Goal: Information Seeking & Learning: Check status

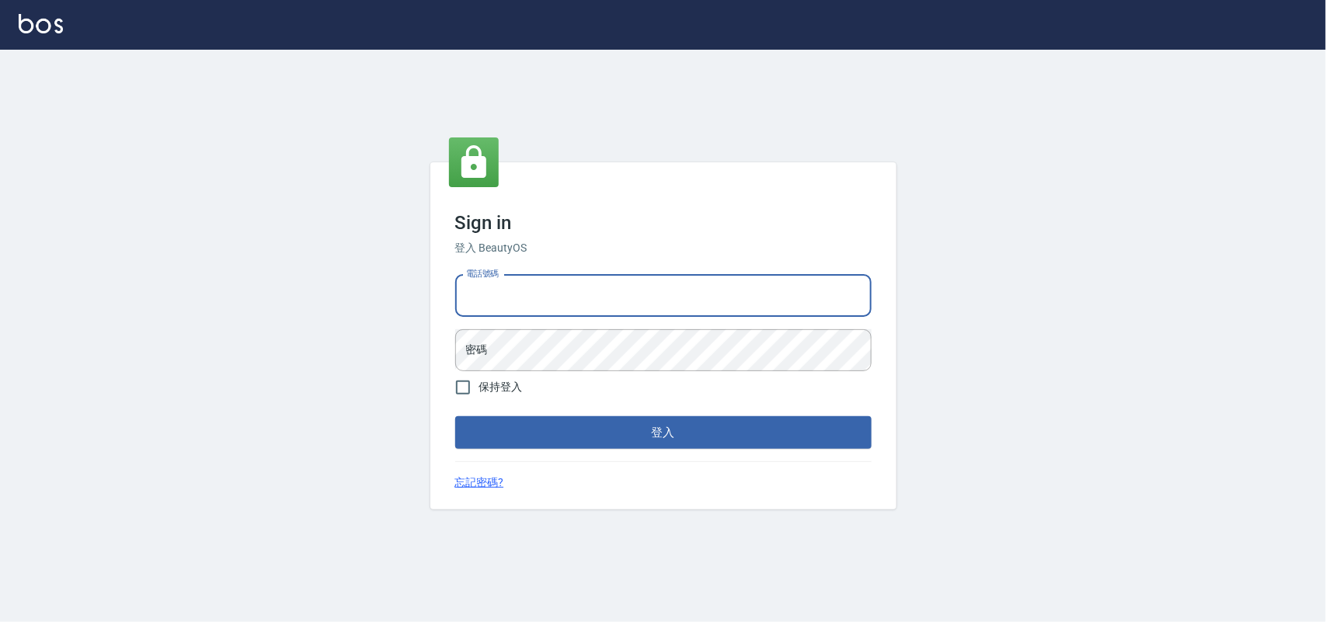
click at [580, 295] on input "電話號碼" at bounding box center [663, 296] width 416 height 42
type input "0985335300"
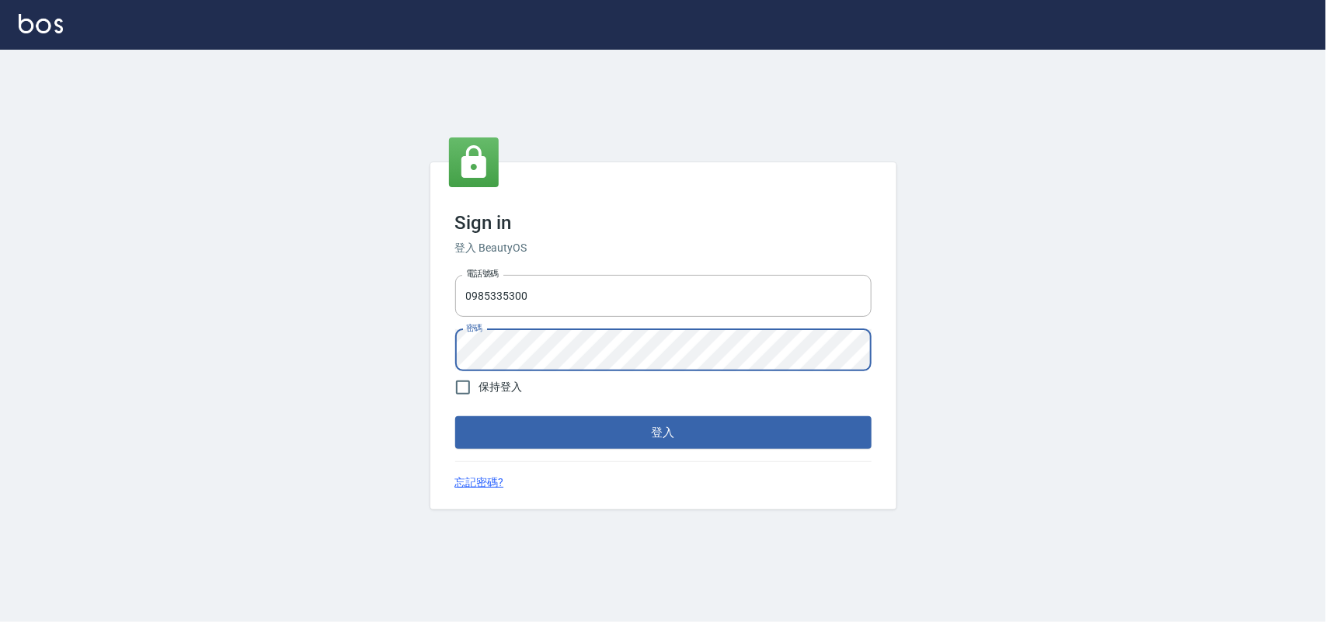
click at [455, 416] on button "登入" at bounding box center [663, 432] width 416 height 33
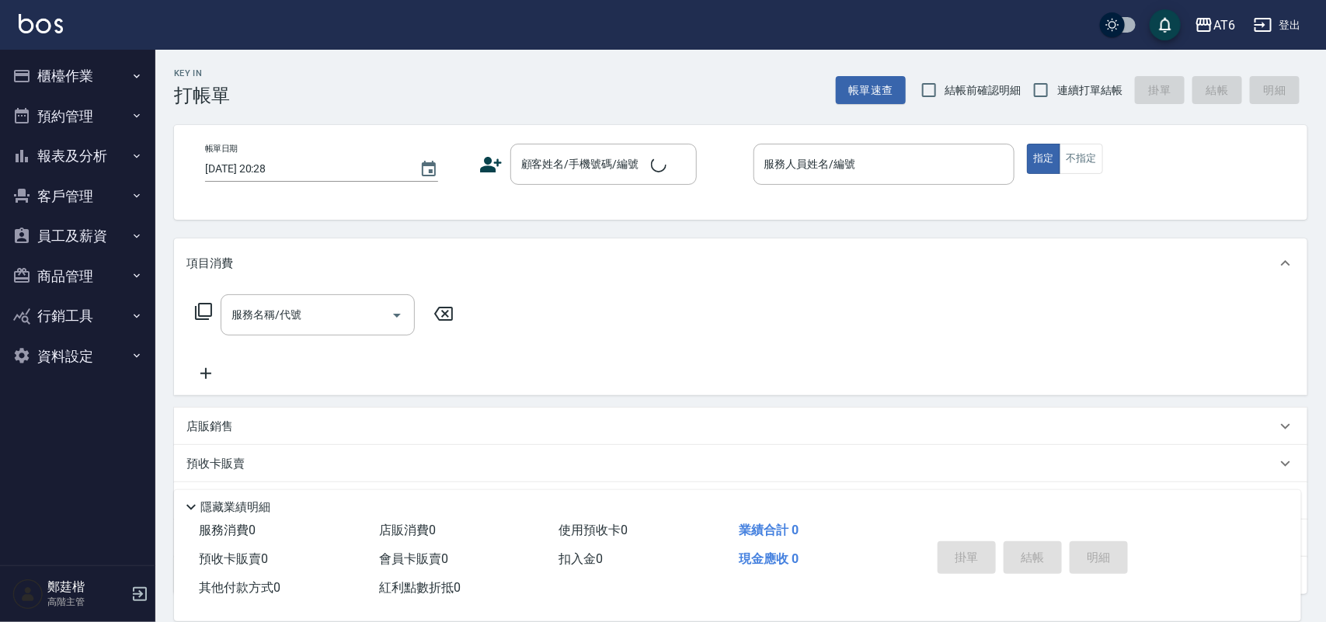
click at [1065, 84] on span "連續打單結帳" at bounding box center [1089, 90] width 65 height 16
click at [1057, 84] on input "連續打單結帳" at bounding box center [1040, 90] width 33 height 33
checkbox input "true"
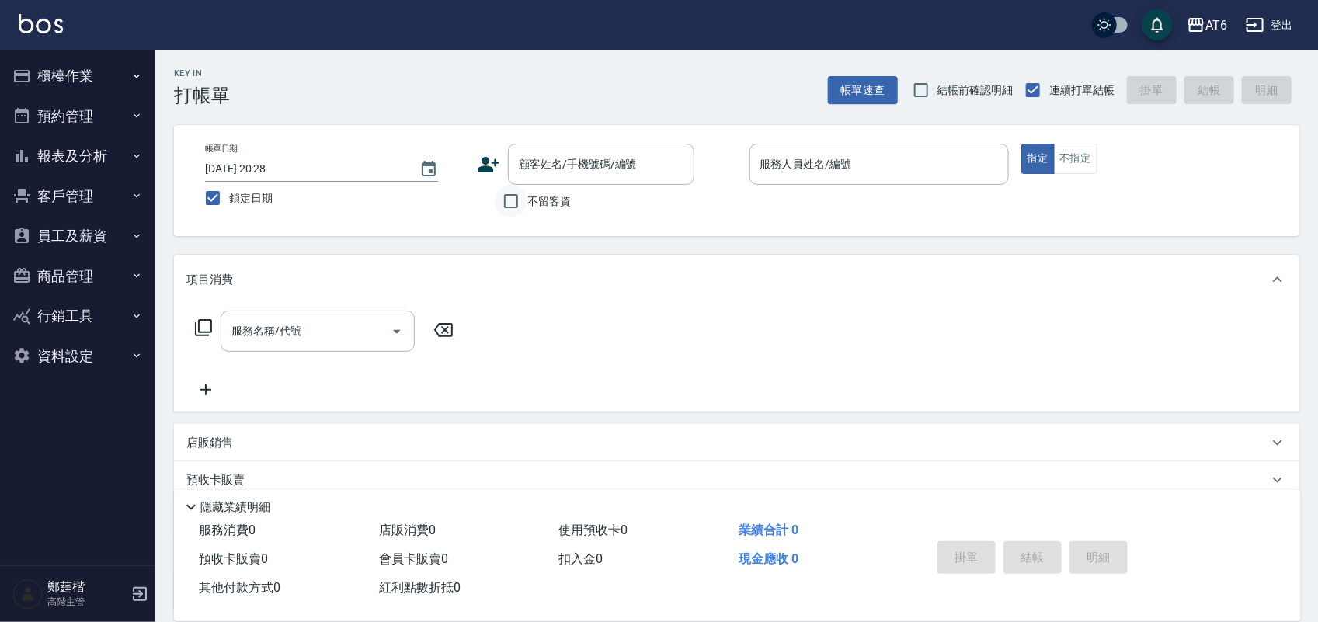
click at [520, 199] on input "不留客資" at bounding box center [511, 201] width 33 height 33
checkbox input "true"
drag, startPoint x: 756, startPoint y: 78, endPoint x: 668, endPoint y: 39, distance: 96.3
click at [668, 39] on div "AT6 登出" at bounding box center [659, 25] width 1318 height 50
drag, startPoint x: 724, startPoint y: 40, endPoint x: 627, endPoint y: 47, distance: 96.6
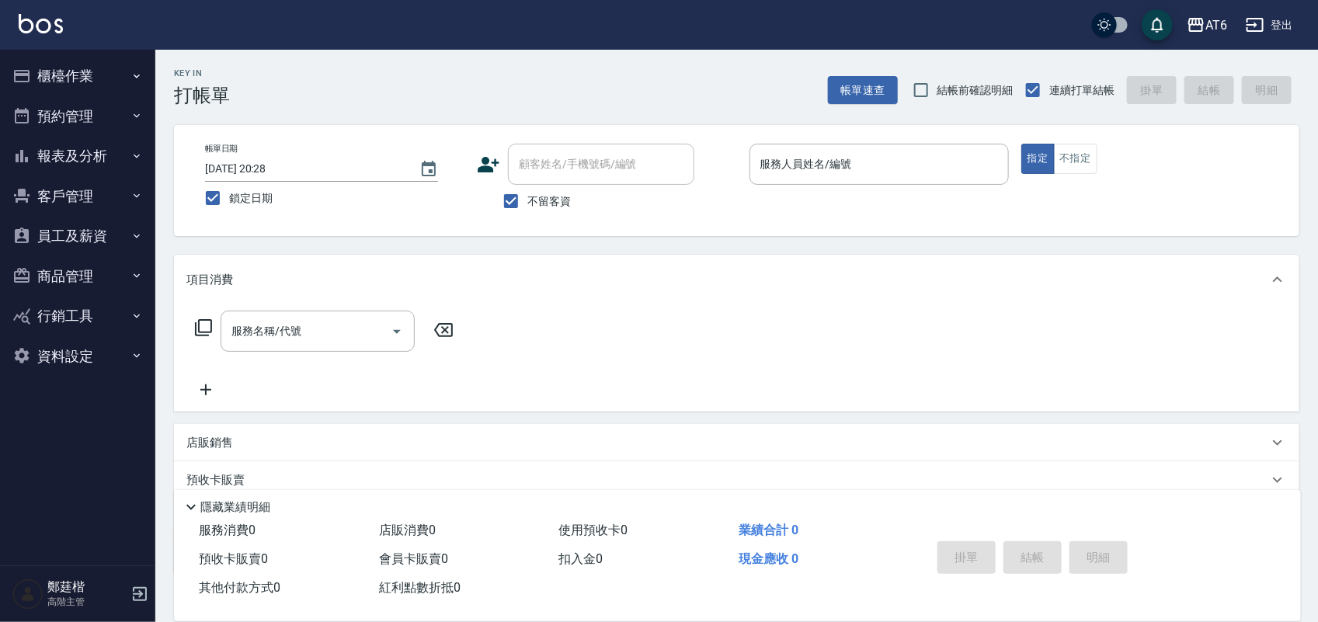
click at [627, 47] on div "AT6 登出" at bounding box center [659, 25] width 1318 height 50
drag, startPoint x: 957, startPoint y: 156, endPoint x: 949, endPoint y: 155, distance: 7.8
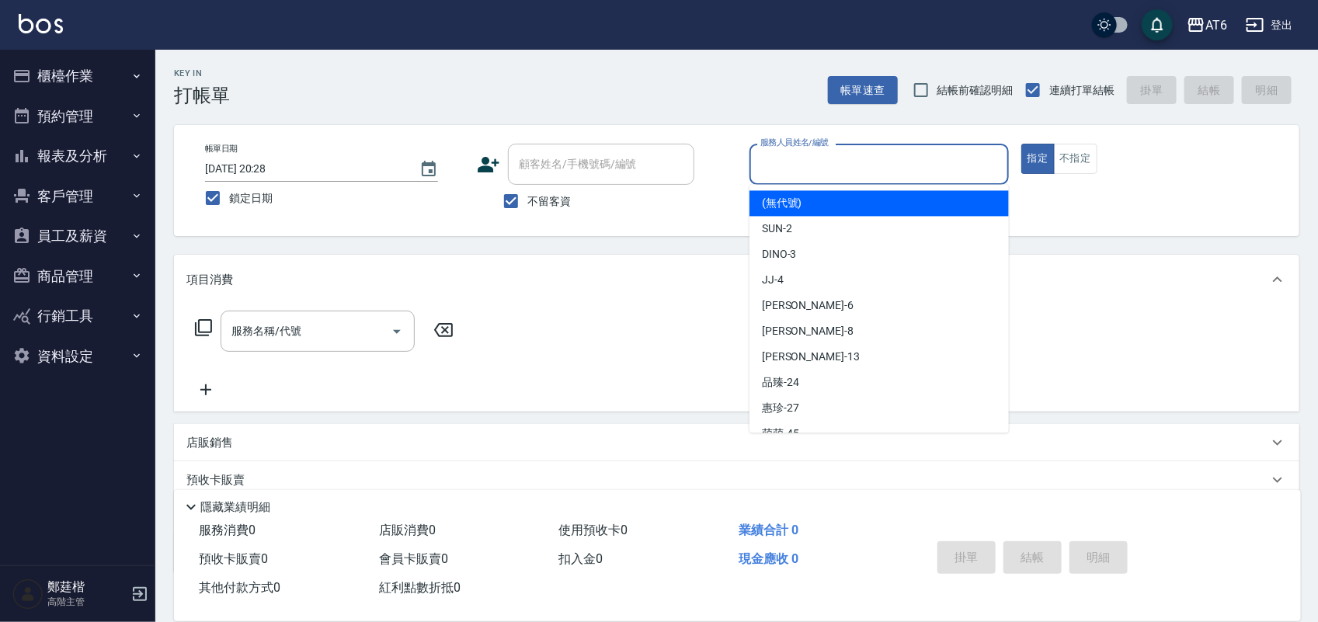
drag, startPoint x: 949, startPoint y: 155, endPoint x: 899, endPoint y: 172, distance: 53.0
click at [899, 172] on input "服務人員姓名/編號" at bounding box center [878, 164] width 245 height 27
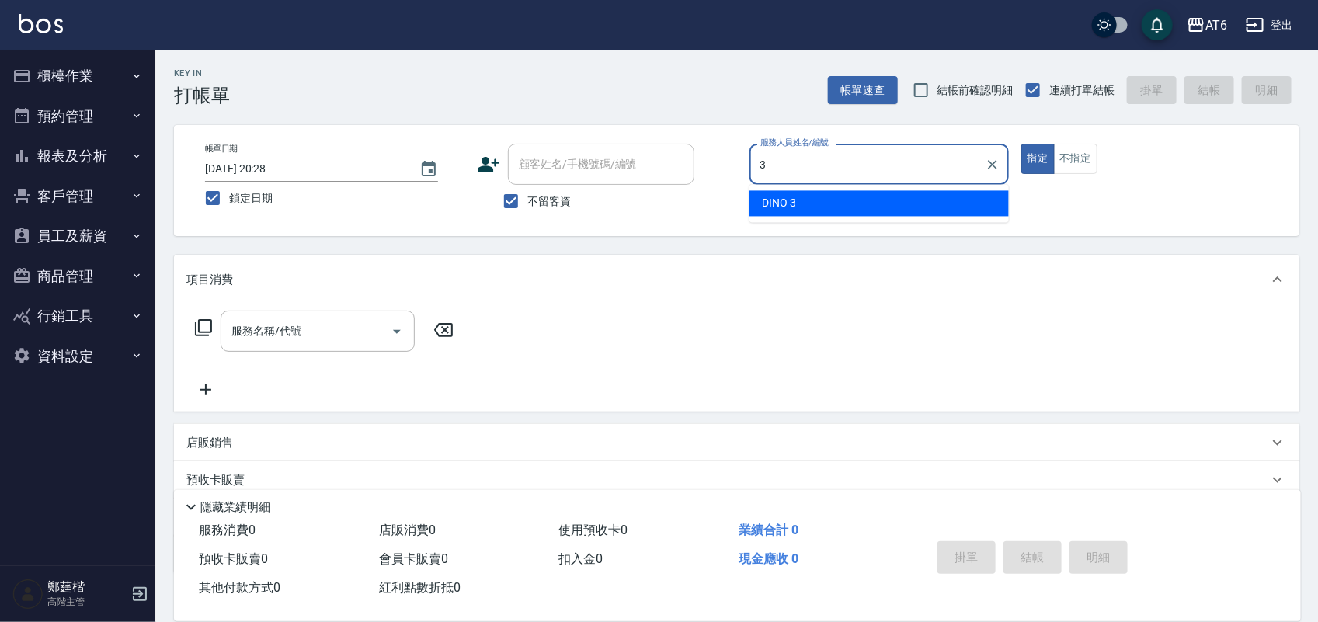
type input "3"
type button "true"
type input "DINO-3"
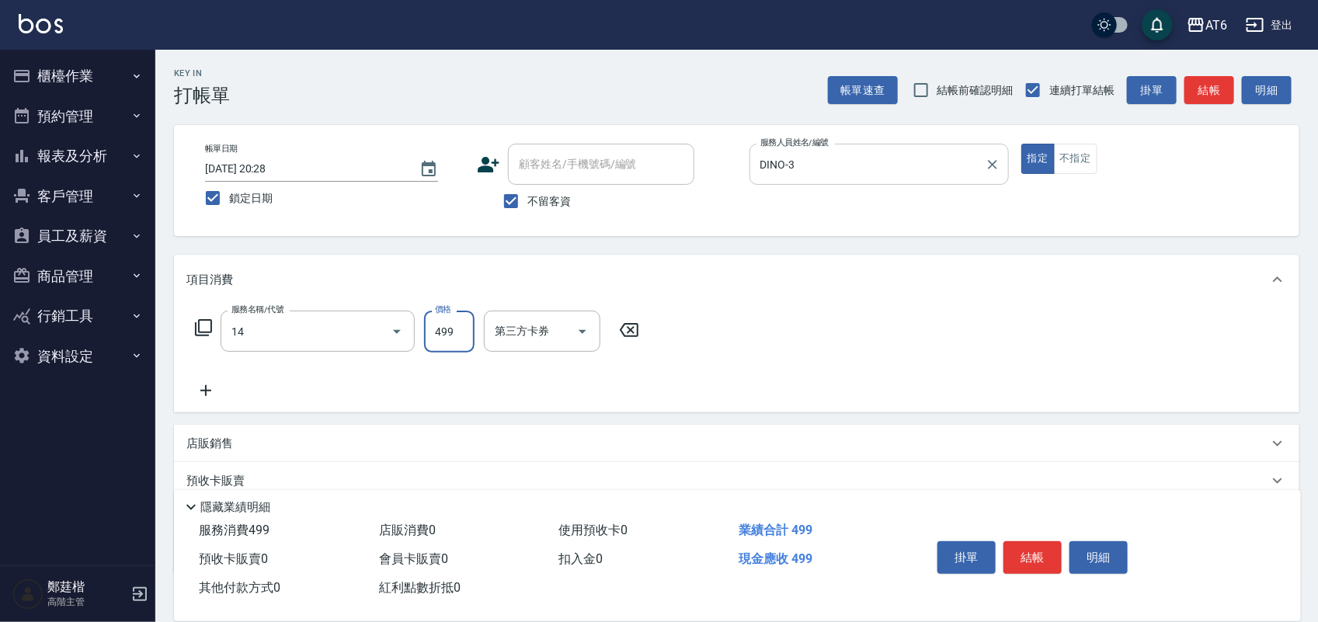
type input "去角質洗(14)"
type input "500"
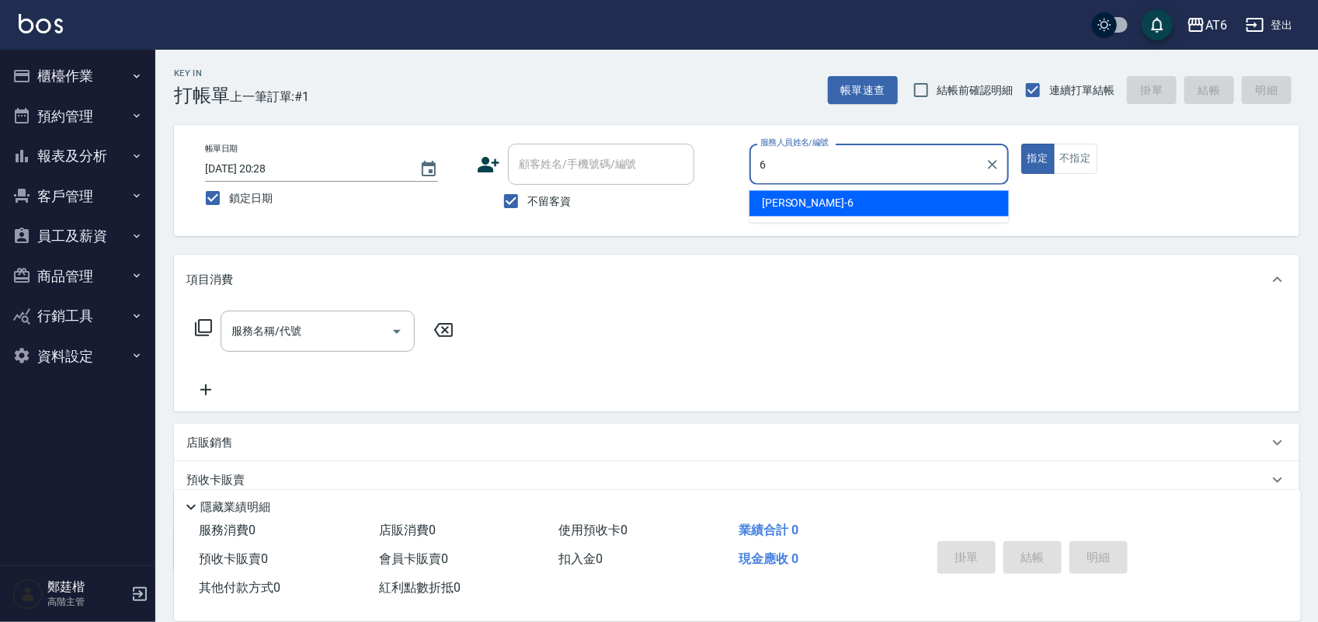
type input "[PERSON_NAME]-6"
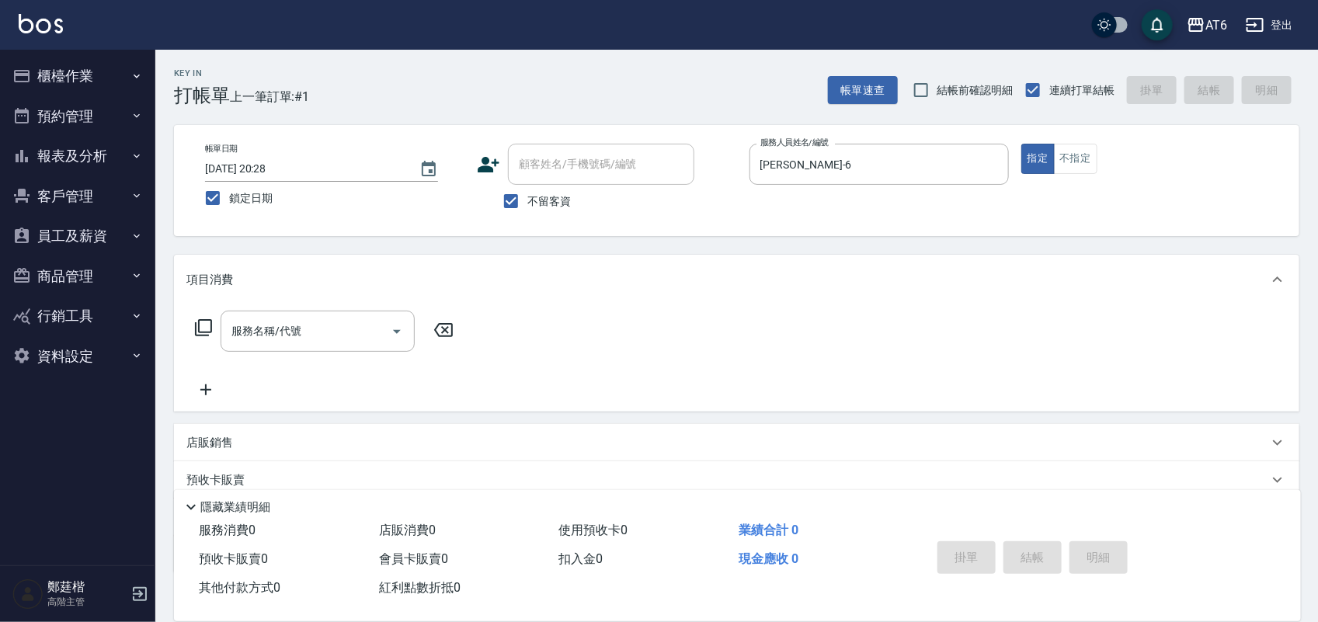
drag, startPoint x: 365, startPoint y: 443, endPoint x: 334, endPoint y: 439, distance: 31.4
click at [334, 439] on div "店販銷售" at bounding box center [727, 443] width 1082 height 16
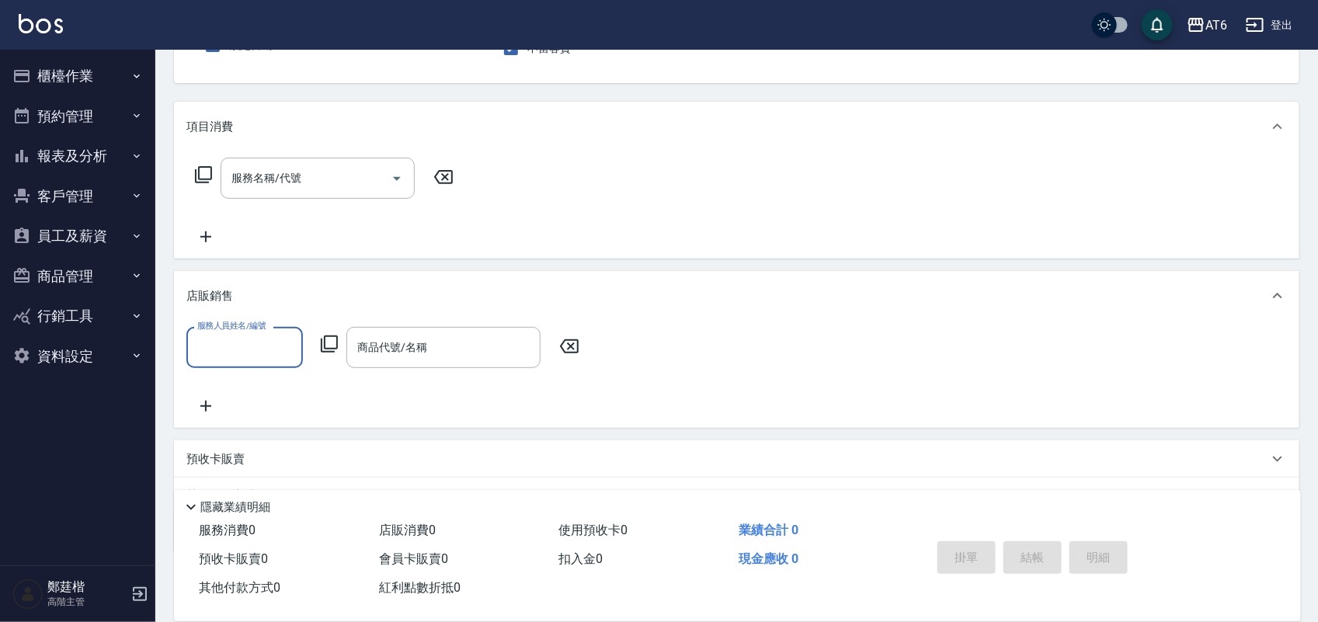
scroll to position [134, 0]
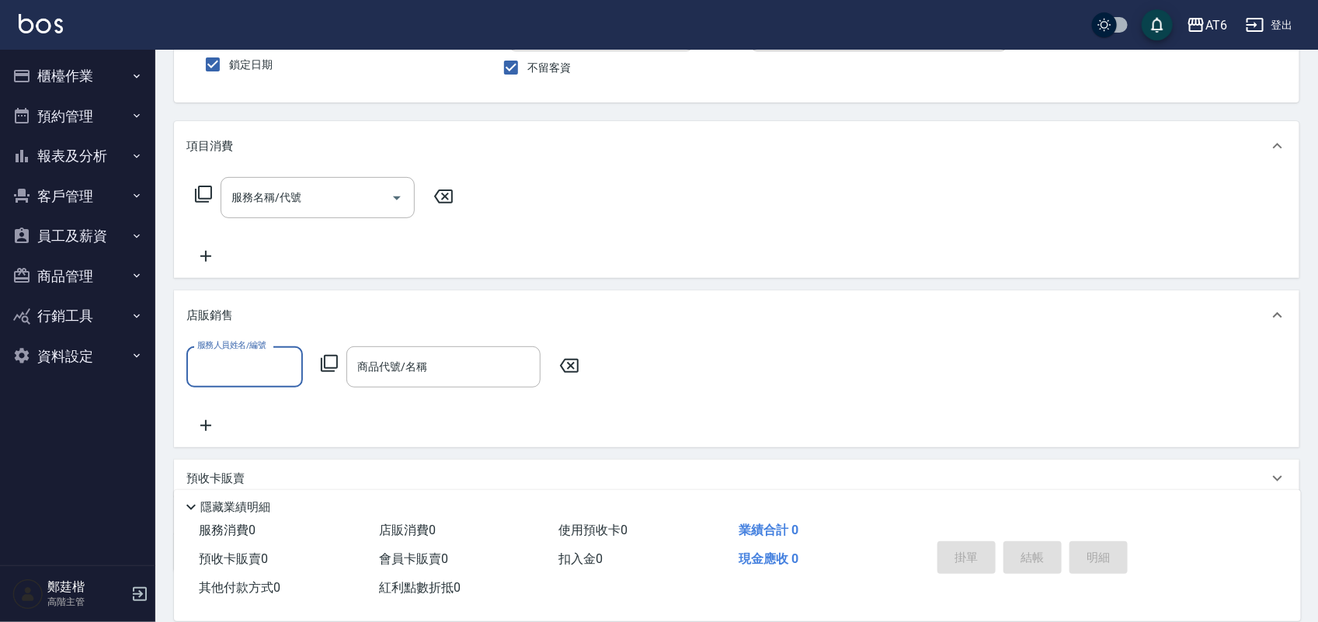
click at [252, 363] on input "服務人員姓名/編號" at bounding box center [244, 366] width 103 height 27
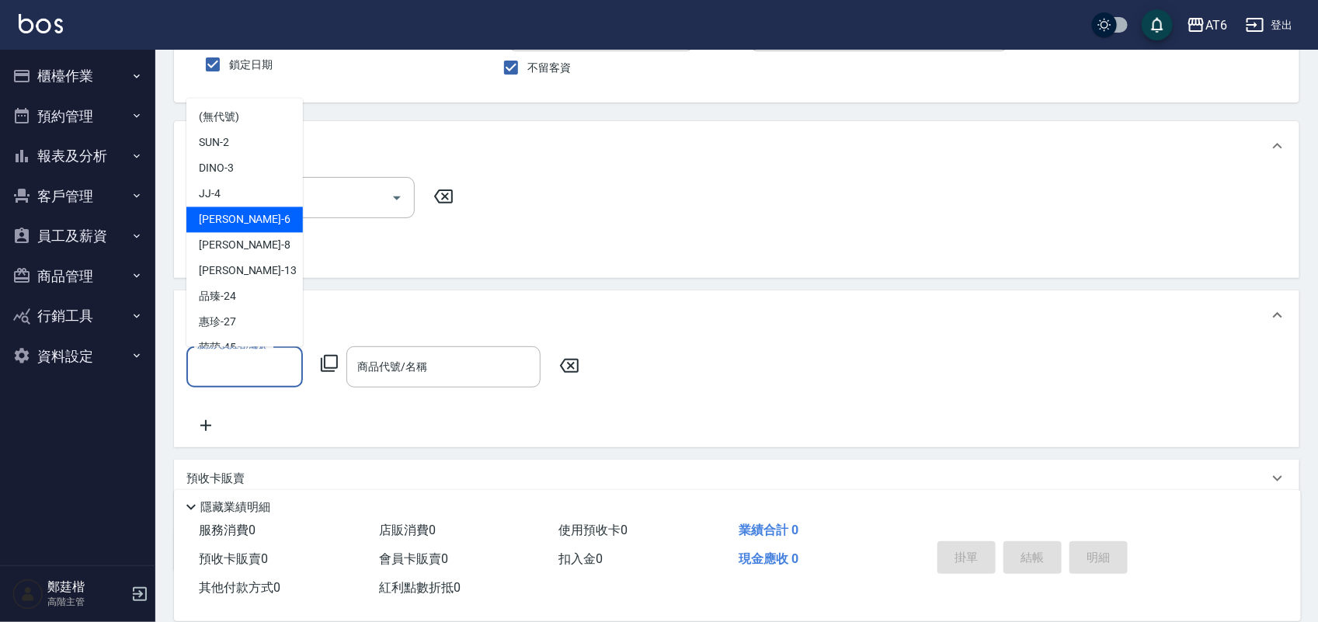
click at [243, 218] on div "[PERSON_NAME] -6" at bounding box center [244, 220] width 116 height 26
type input "[PERSON_NAME]-6"
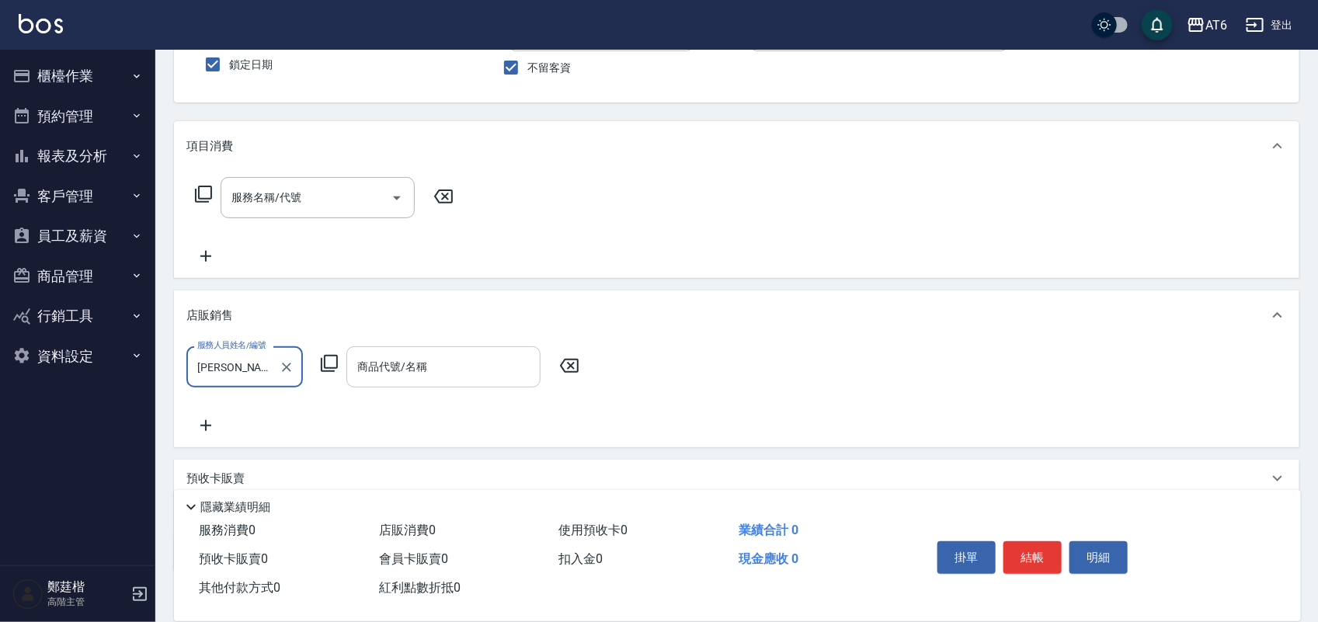
click at [435, 373] on input "商品代號/名稱" at bounding box center [443, 366] width 180 height 27
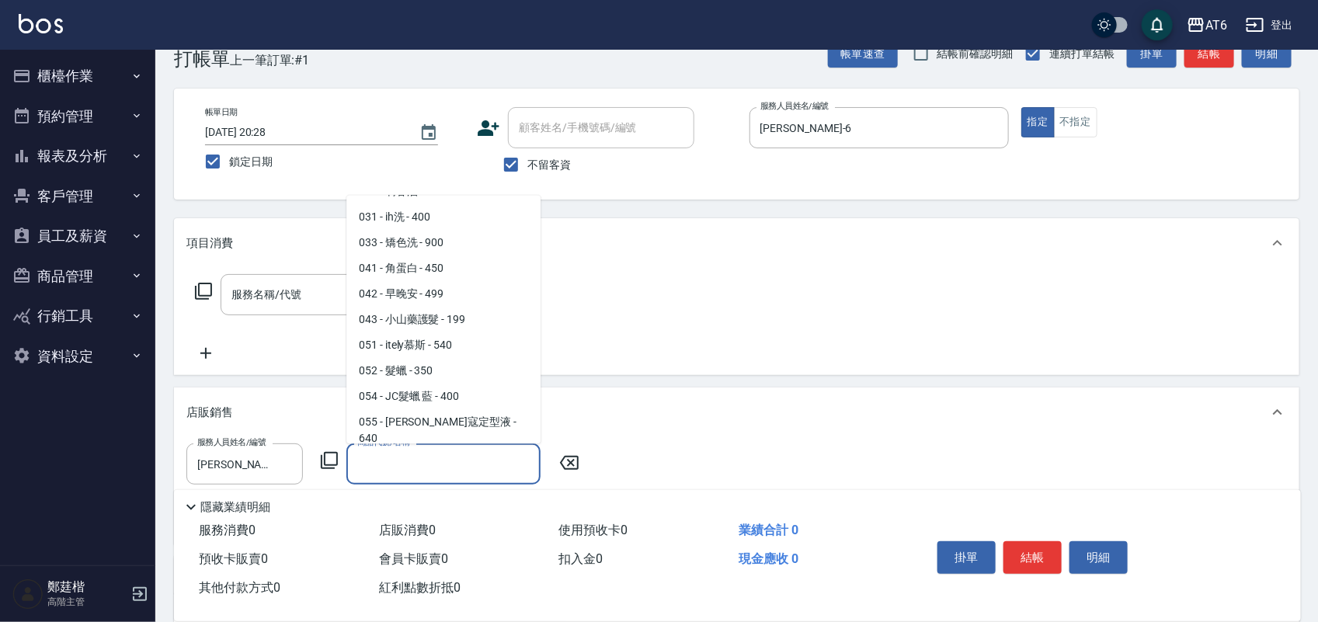
scroll to position [388, 0]
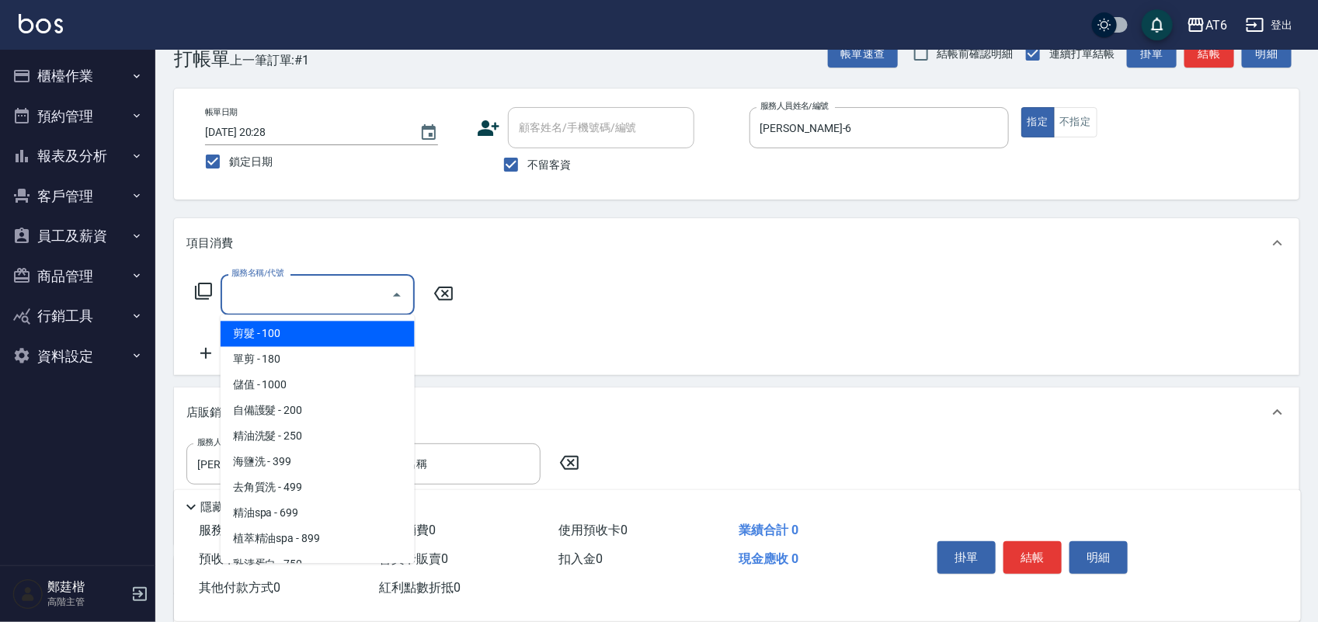
drag, startPoint x: 322, startPoint y: 288, endPoint x: 874, endPoint y: 190, distance: 560.8
click at [874, 190] on div "帳單日期 [DATE] 20:28 鎖定日期 顧客姓名/手機號碼/編號 顧客姓名/手機號碼/編號 不留客資 服務人員姓名/編號 [PERSON_NAME]-6…" at bounding box center [736, 144] width 1125 height 111
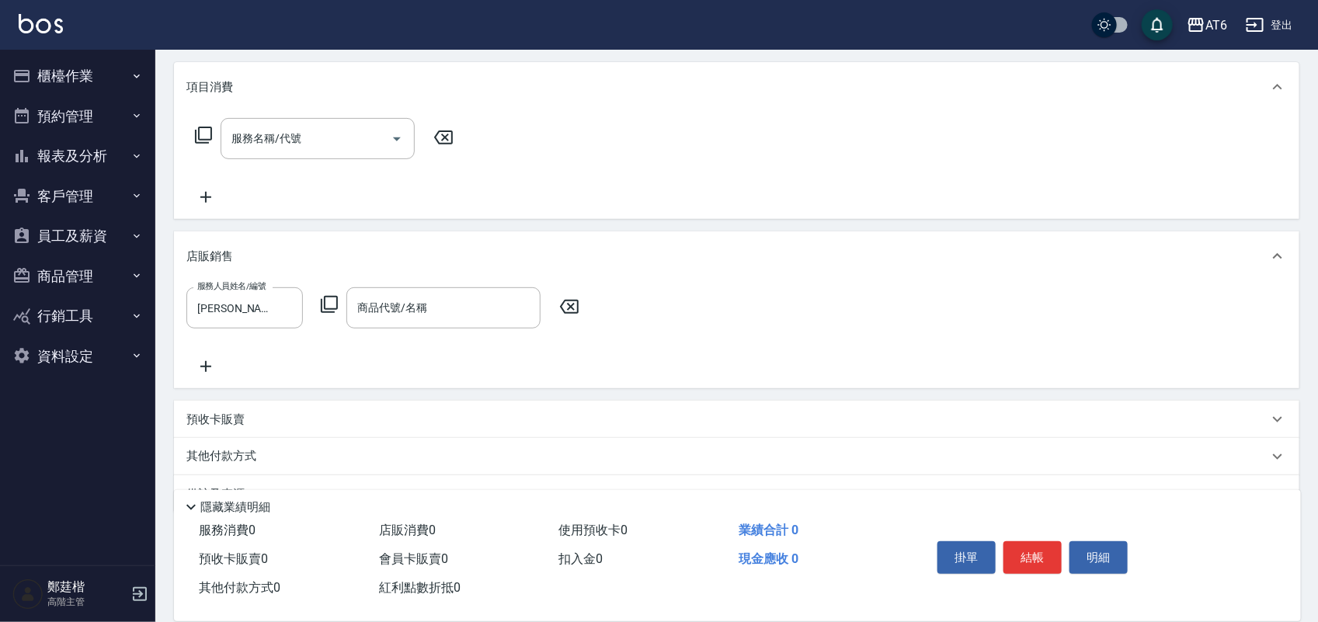
scroll to position [194, 0]
click at [458, 309] on input "商品代號/名稱" at bounding box center [443, 306] width 180 height 27
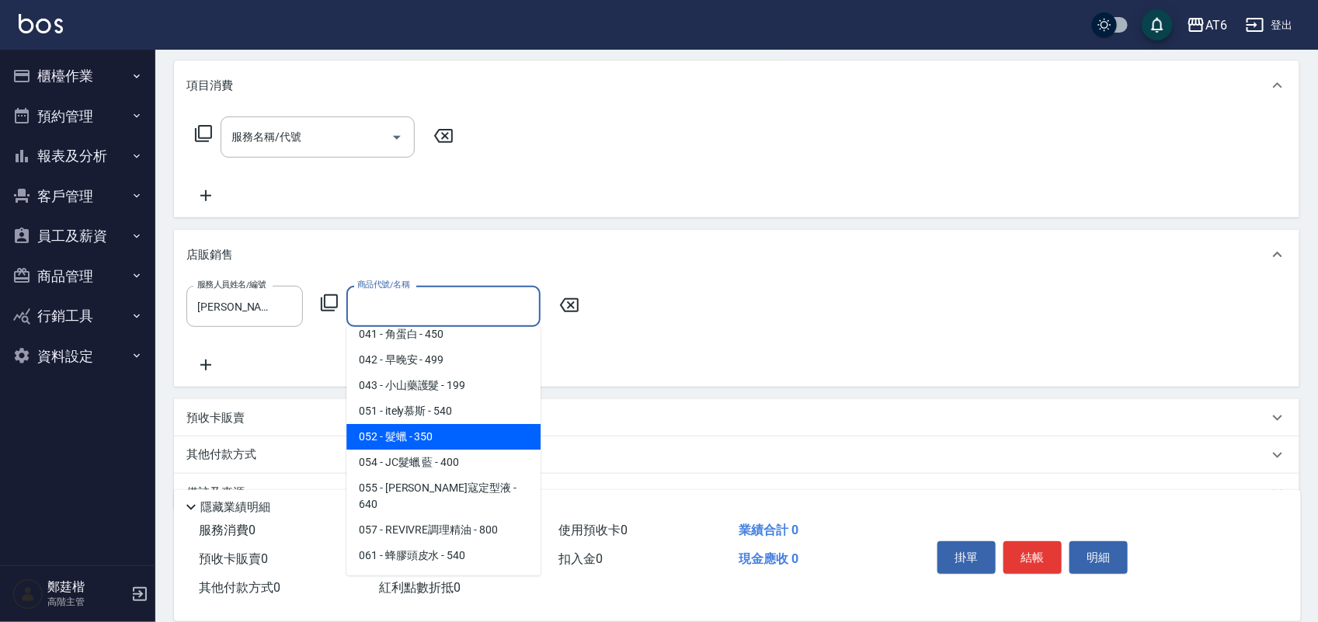
scroll to position [485, 0]
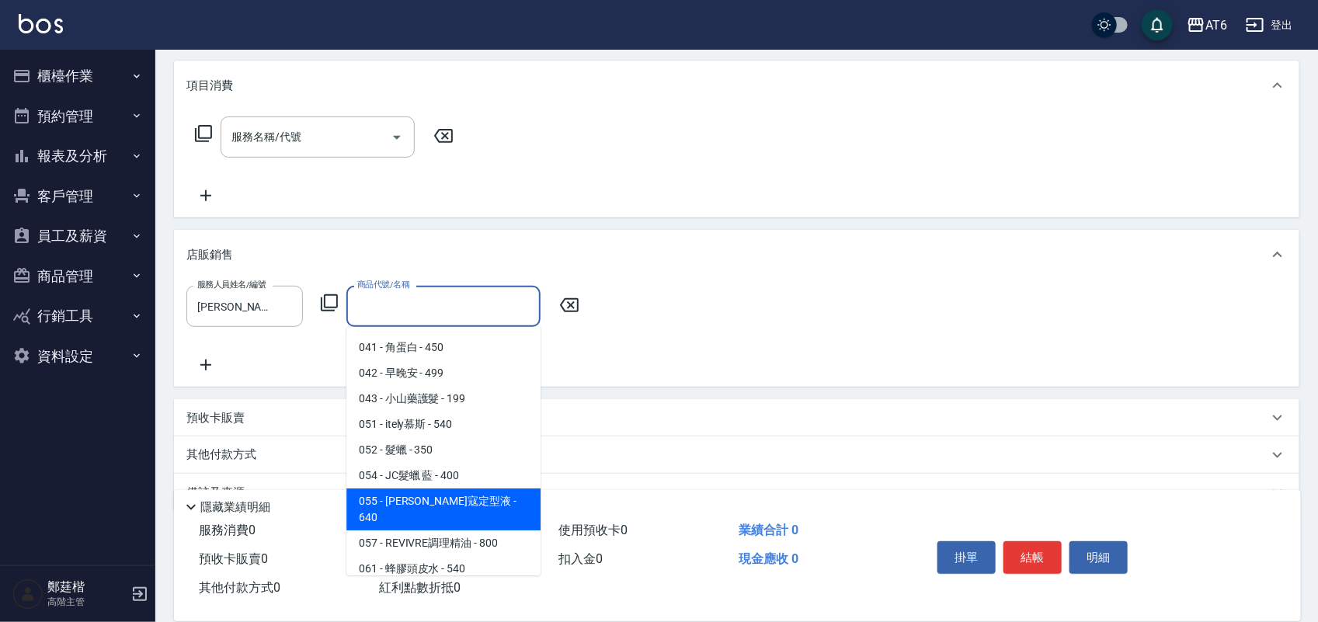
click at [486, 492] on span "055 - [PERSON_NAME]寇定型液 - 640" at bounding box center [443, 509] width 194 height 42
type input "[PERSON_NAME]寇定型液"
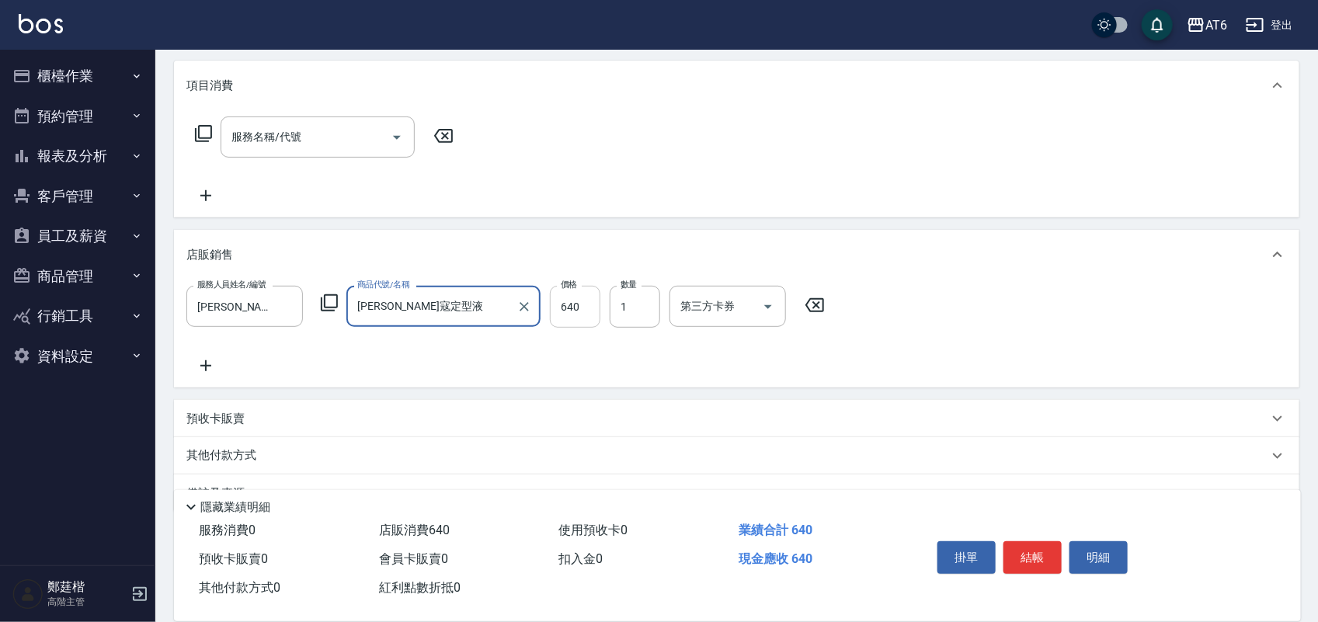
click at [561, 304] on input "640" at bounding box center [575, 307] width 50 height 42
type input "699"
click at [1038, 544] on button "結帳" at bounding box center [1032, 557] width 58 height 33
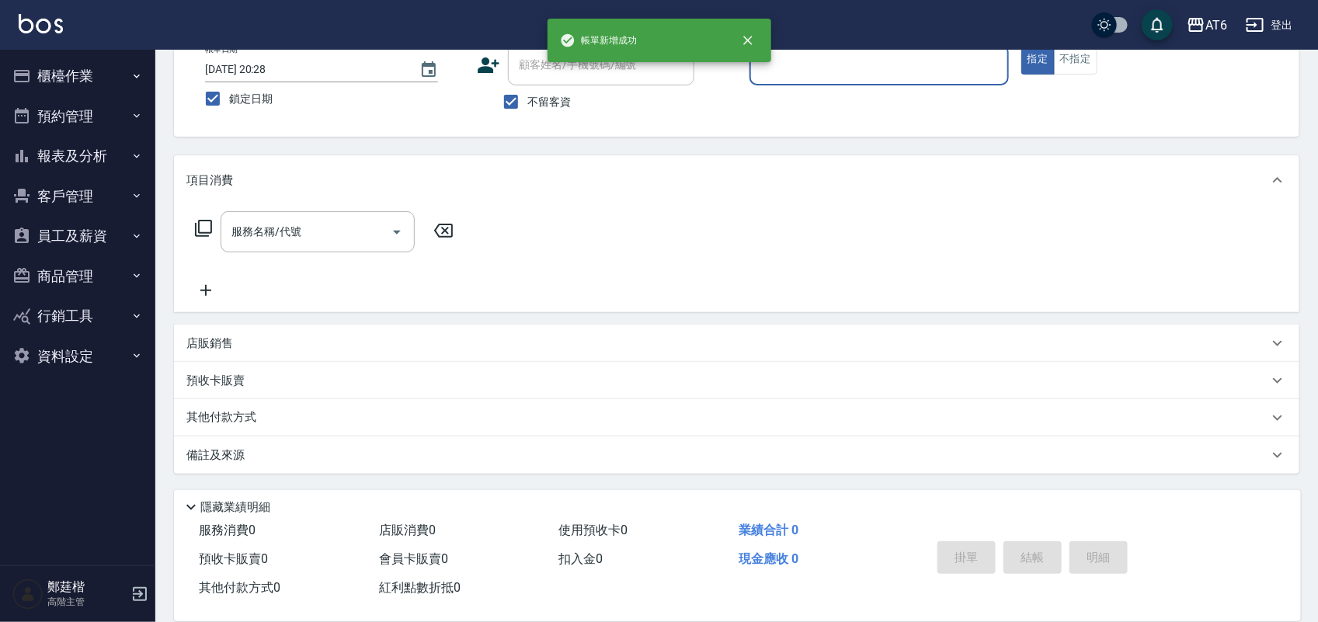
scroll to position [0, 0]
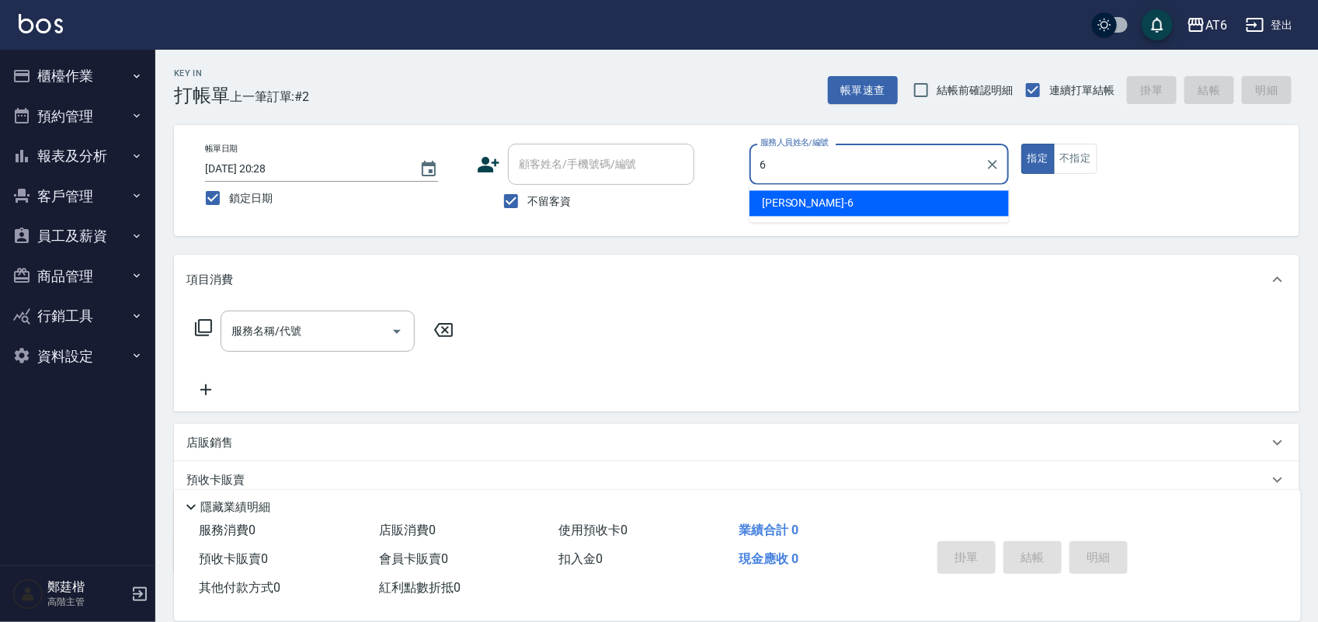
type input "[PERSON_NAME]-6"
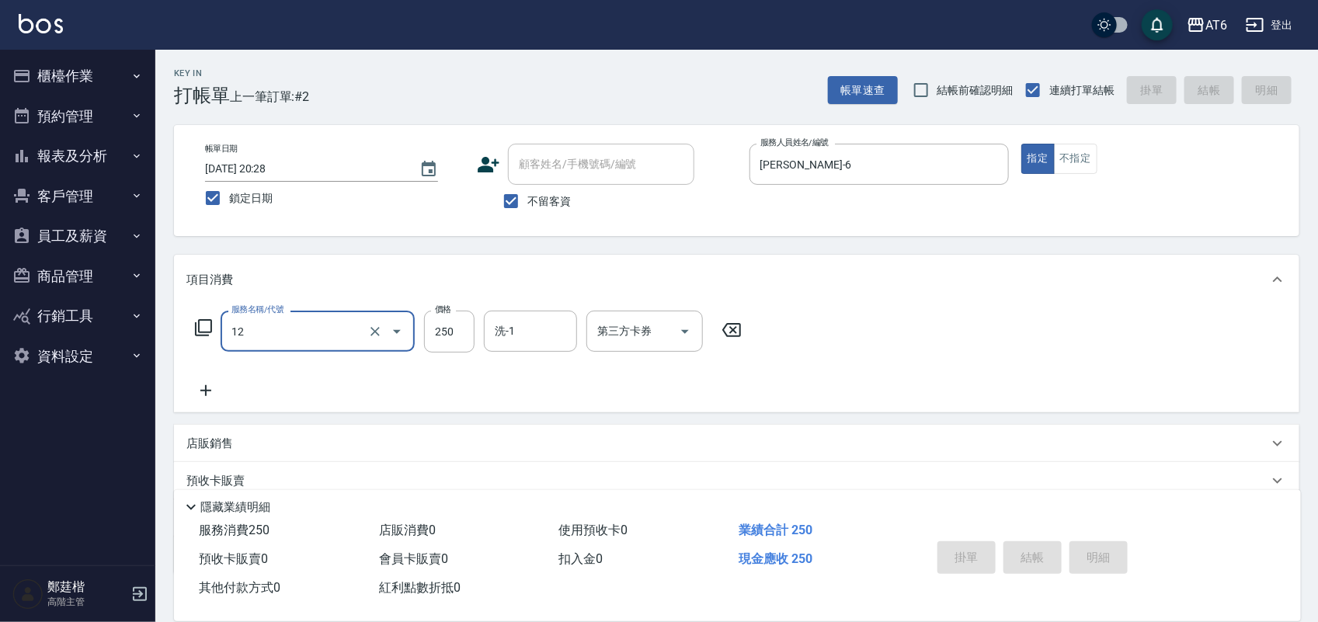
type input "12"
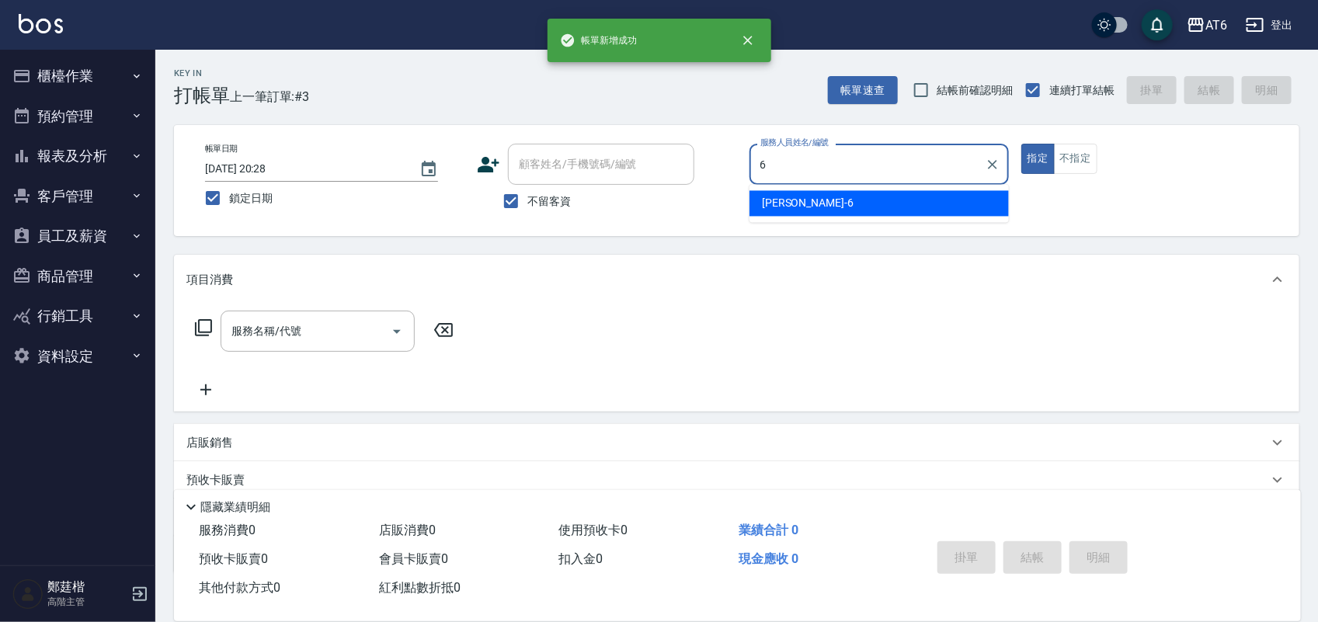
type input "[PERSON_NAME]-6"
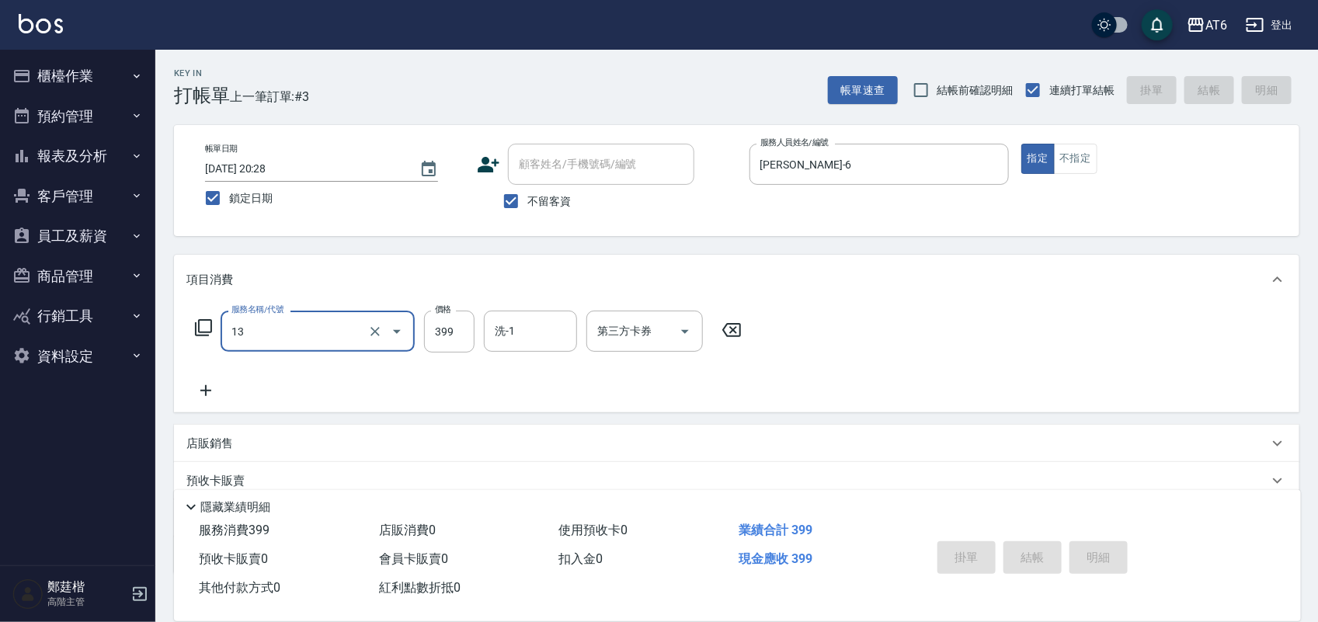
type input "13"
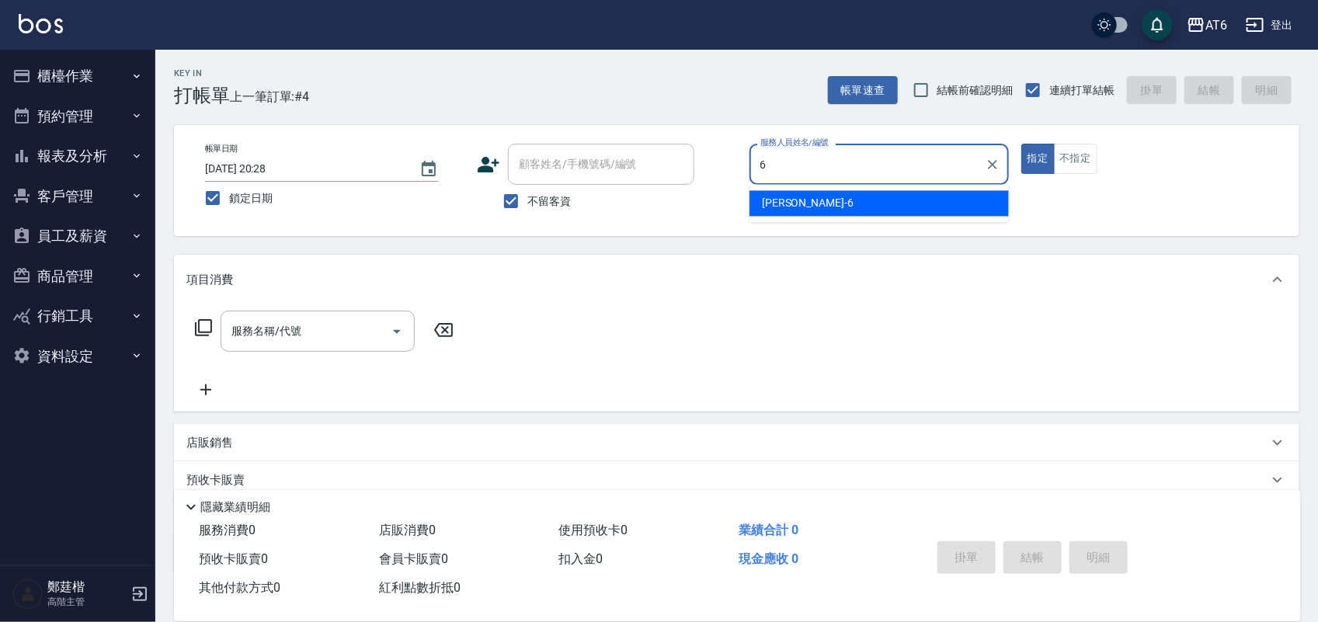
type input "[PERSON_NAME]-6"
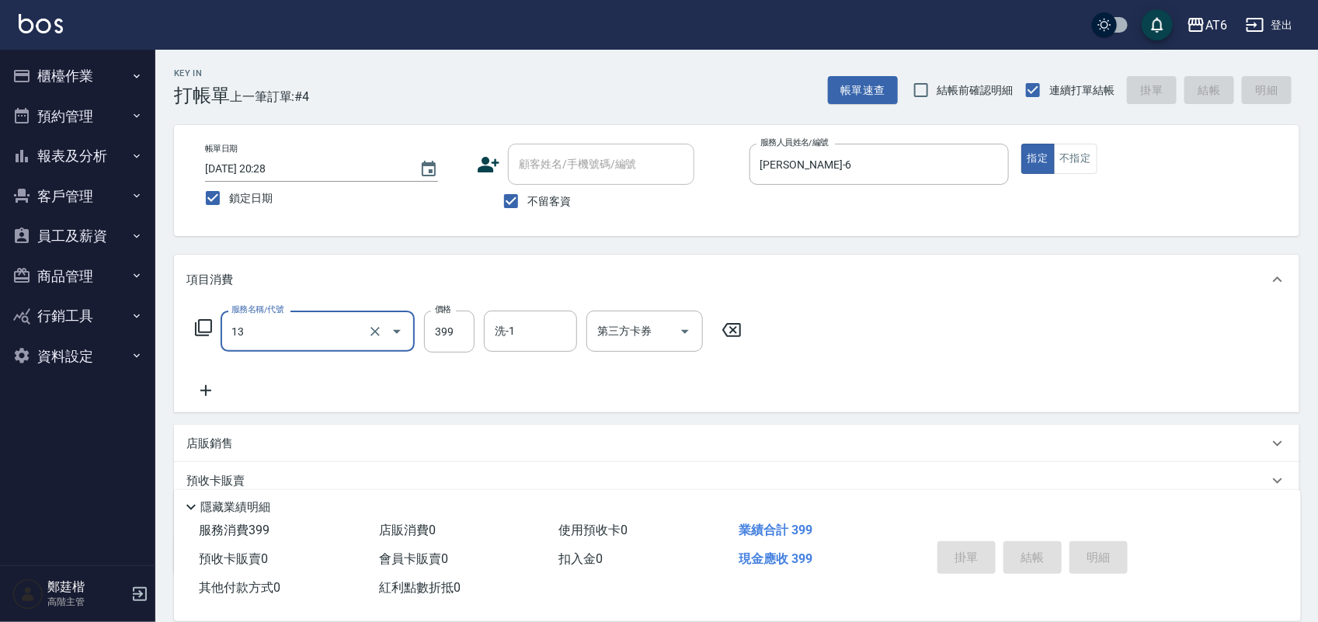
type input "13"
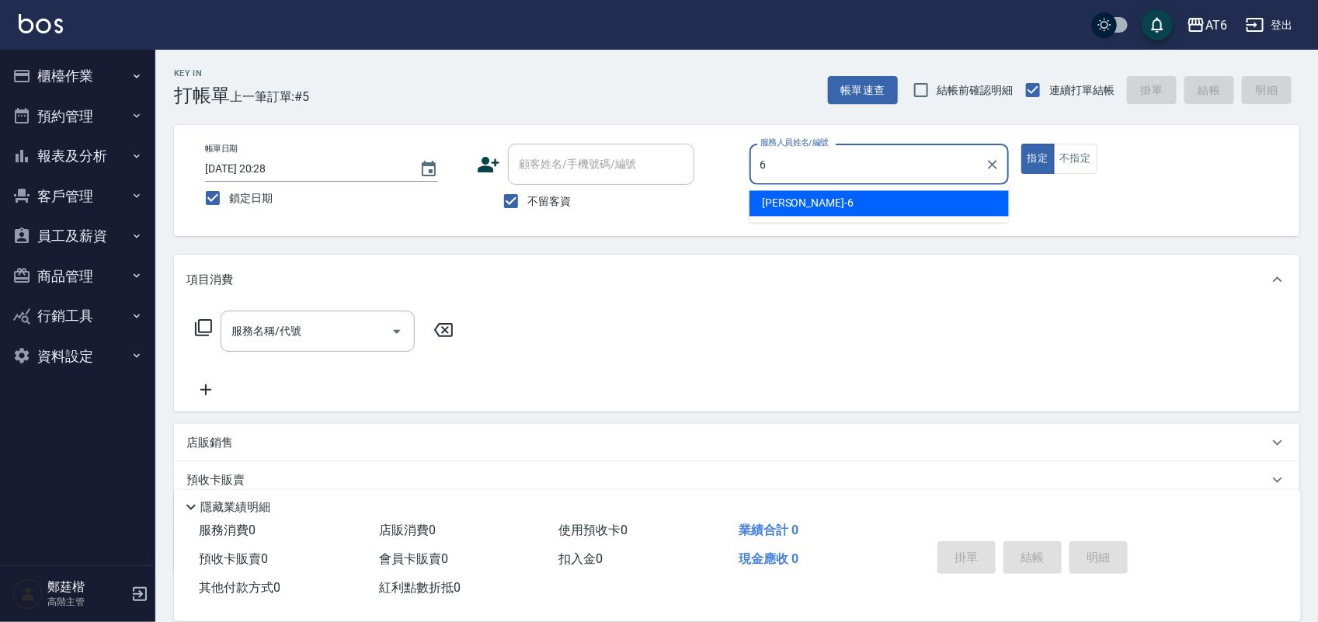
type input "[PERSON_NAME]-6"
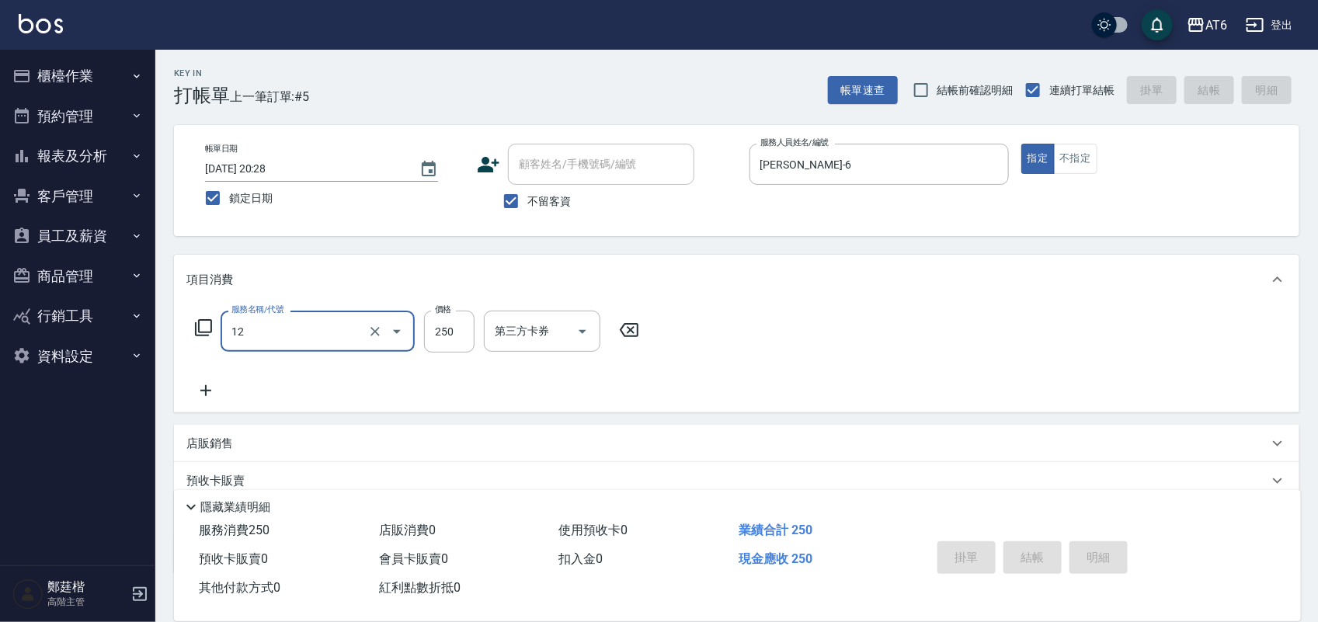
type input "12"
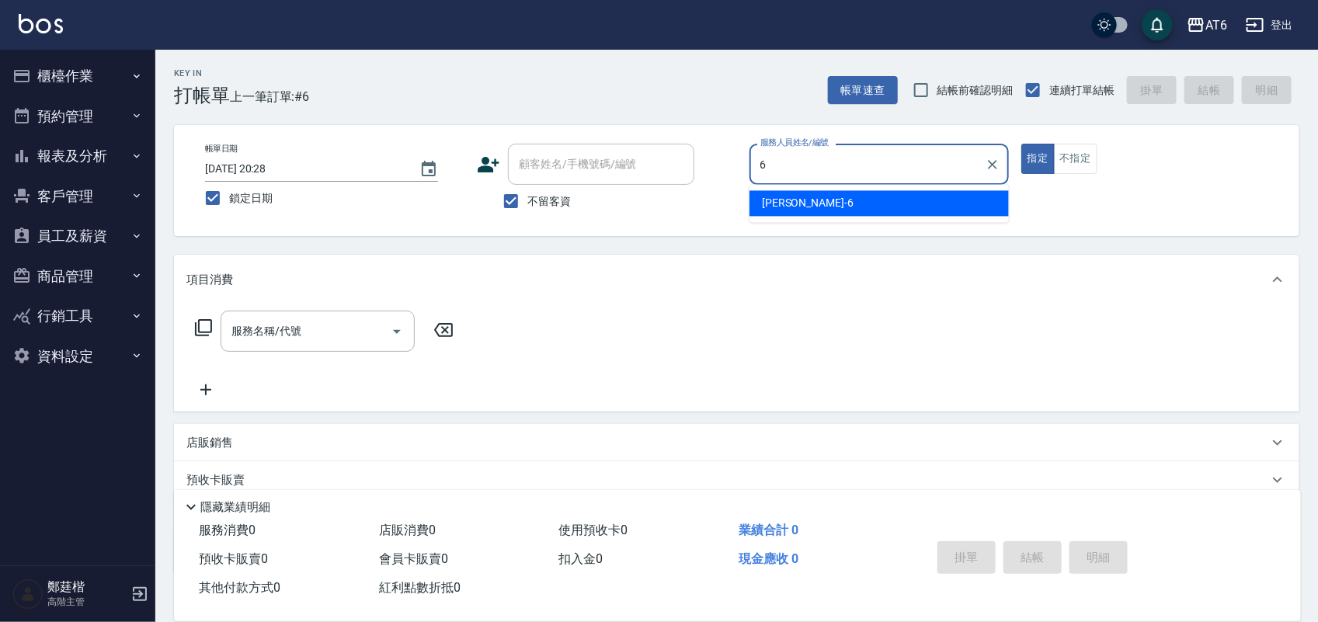
type input "[PERSON_NAME]-6"
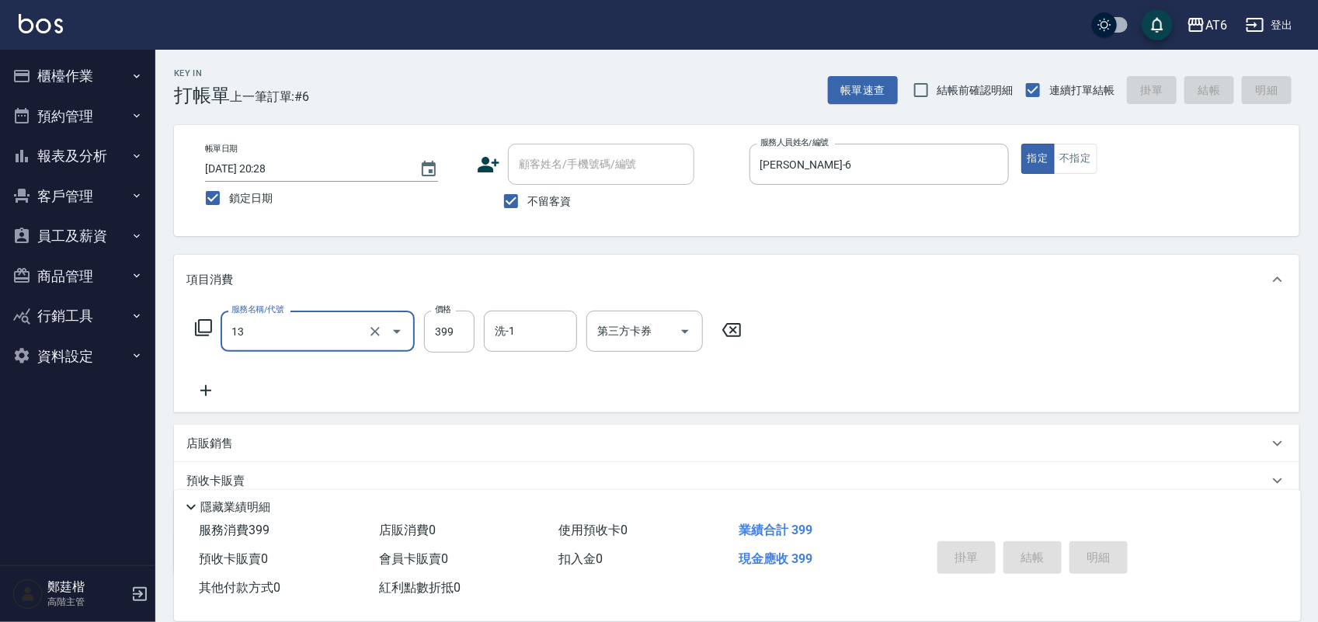
type input "13"
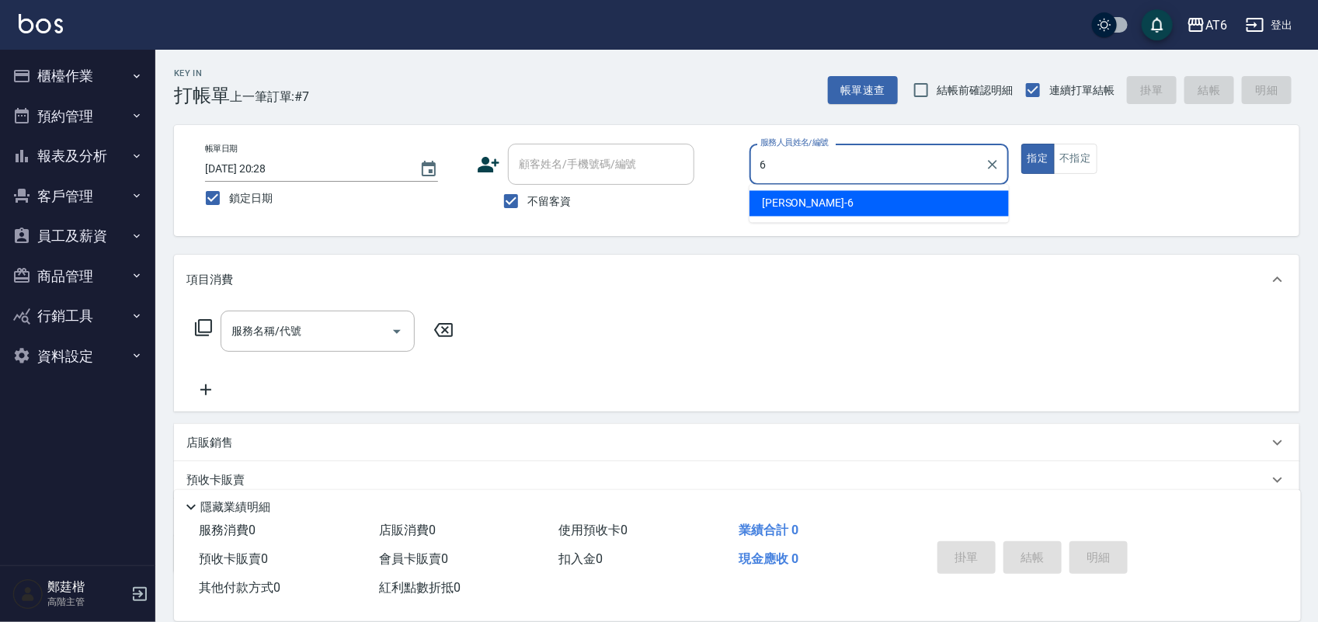
type input "[PERSON_NAME]-6"
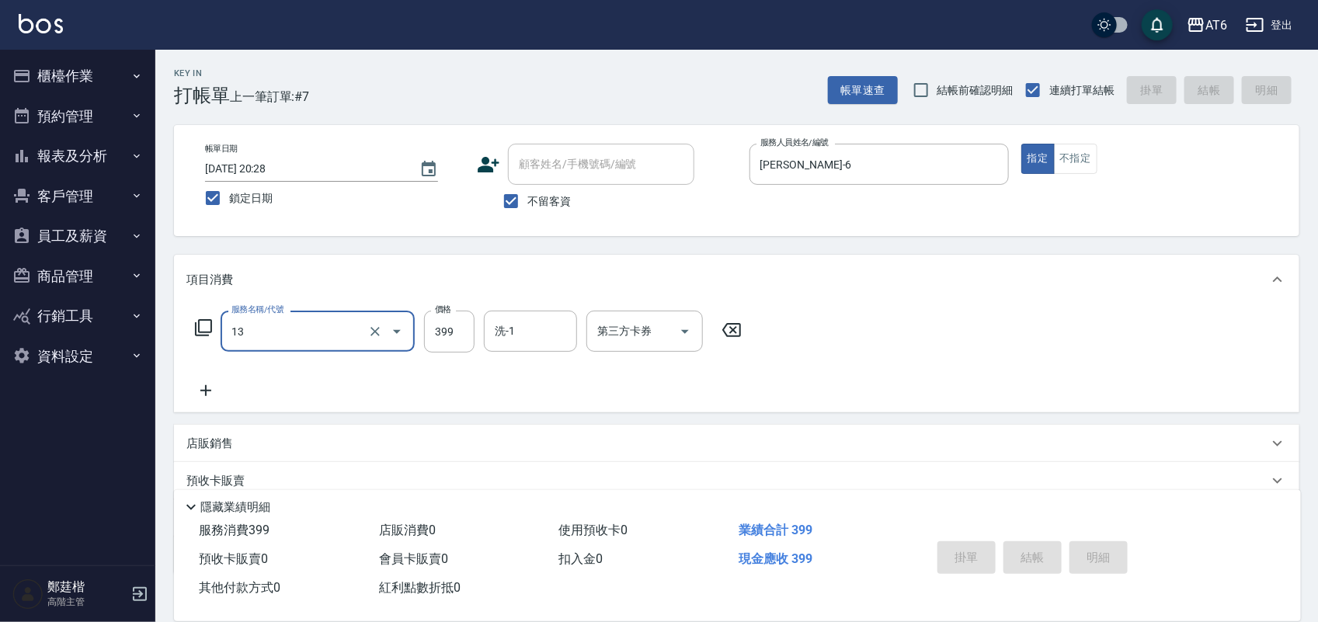
type input "13"
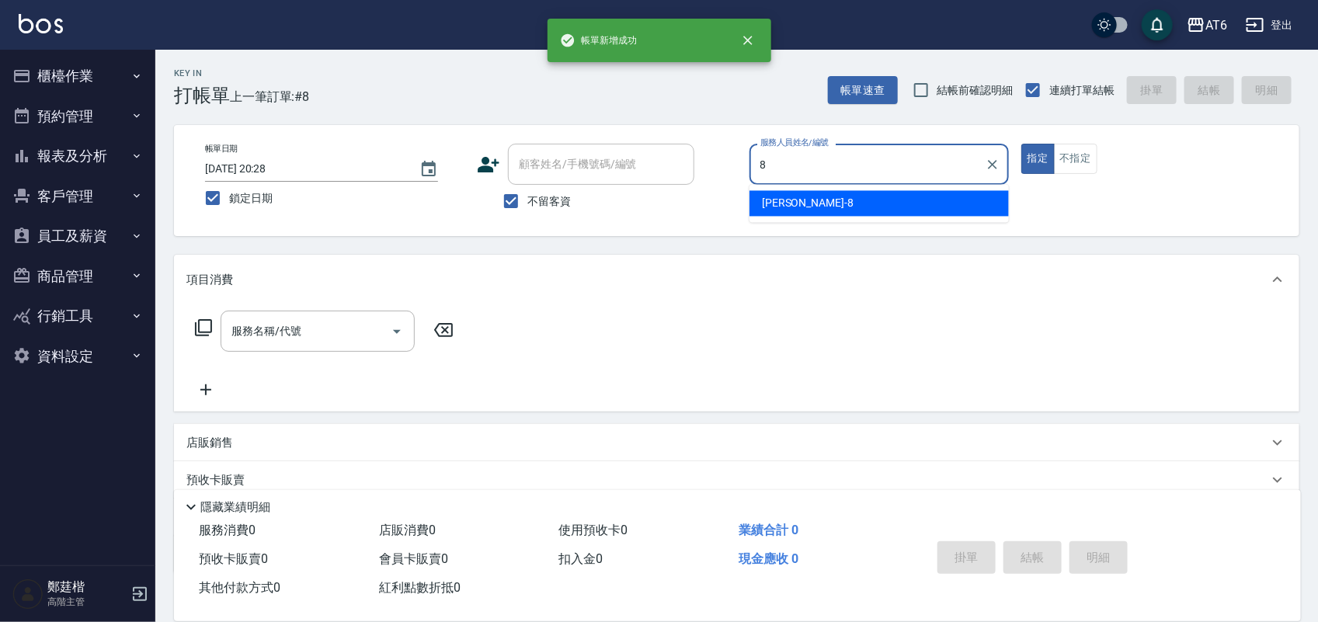
type input "[PERSON_NAME]-8"
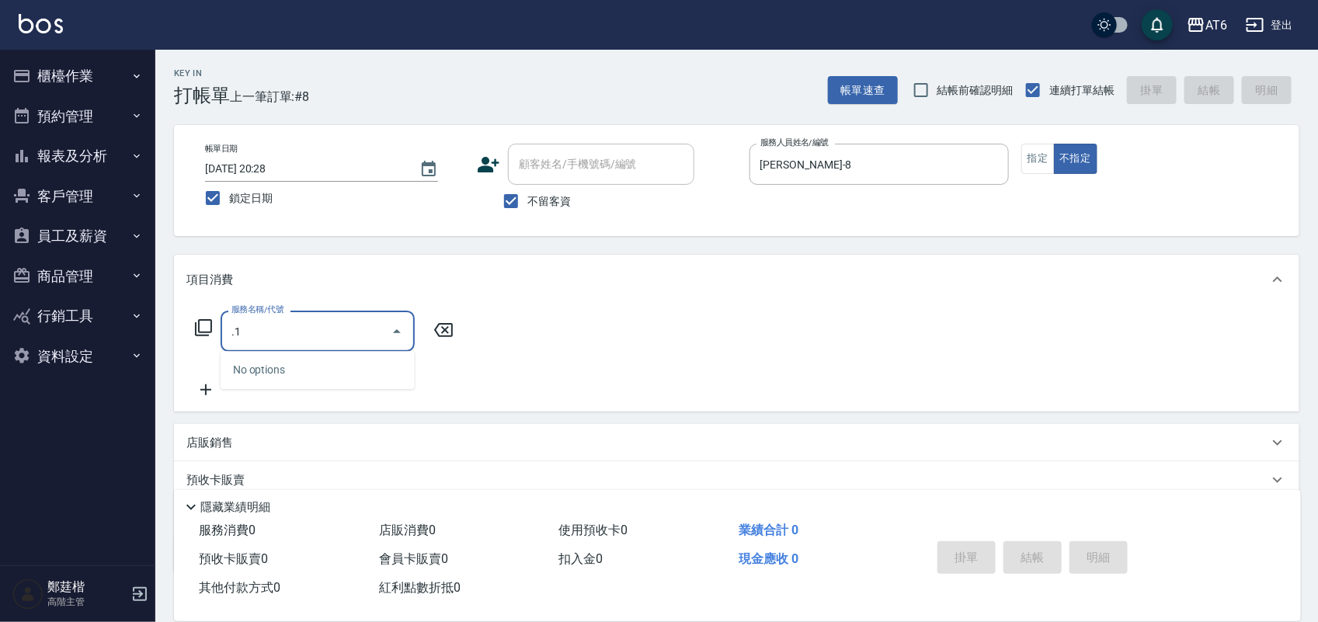
type input "."
type input "12"
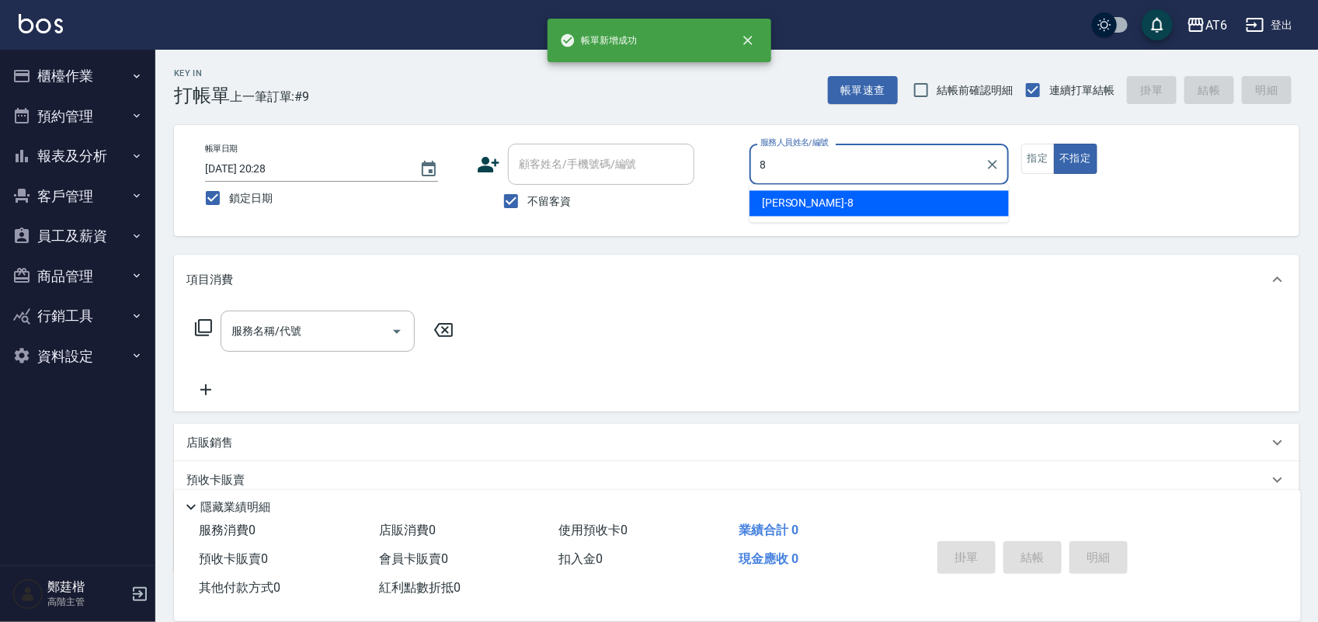
type input "8"
type button "false"
type input "[PERSON_NAME]-8"
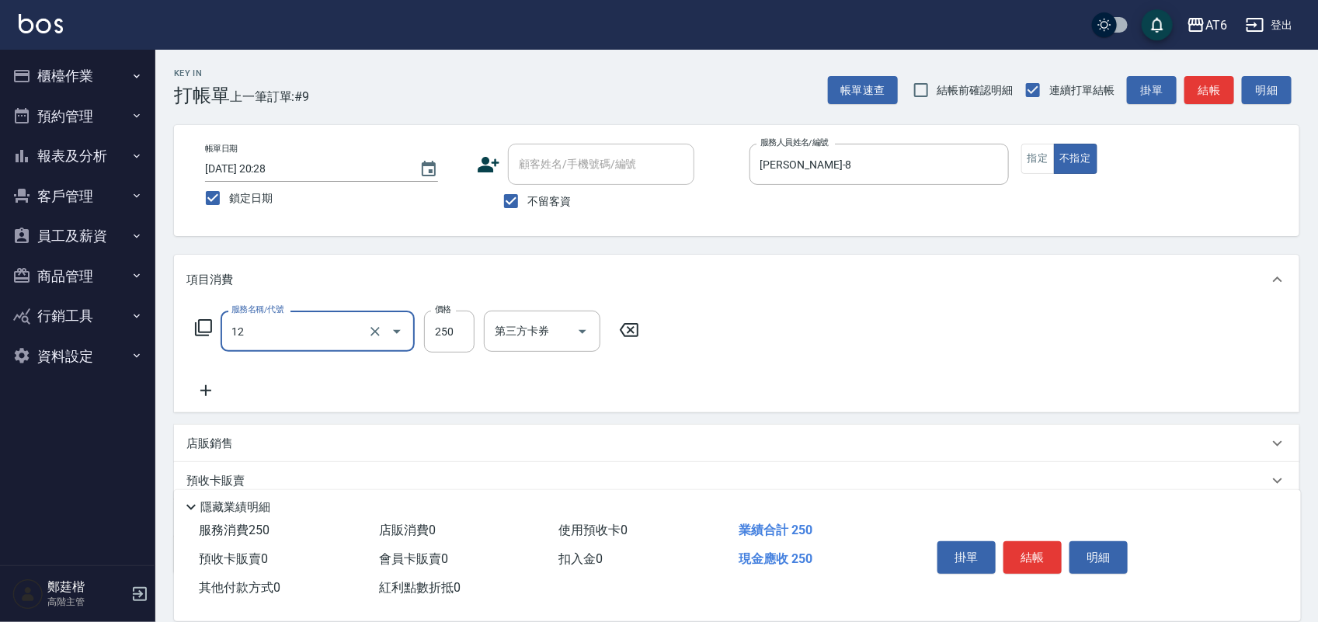
type input "精油洗髮(12)"
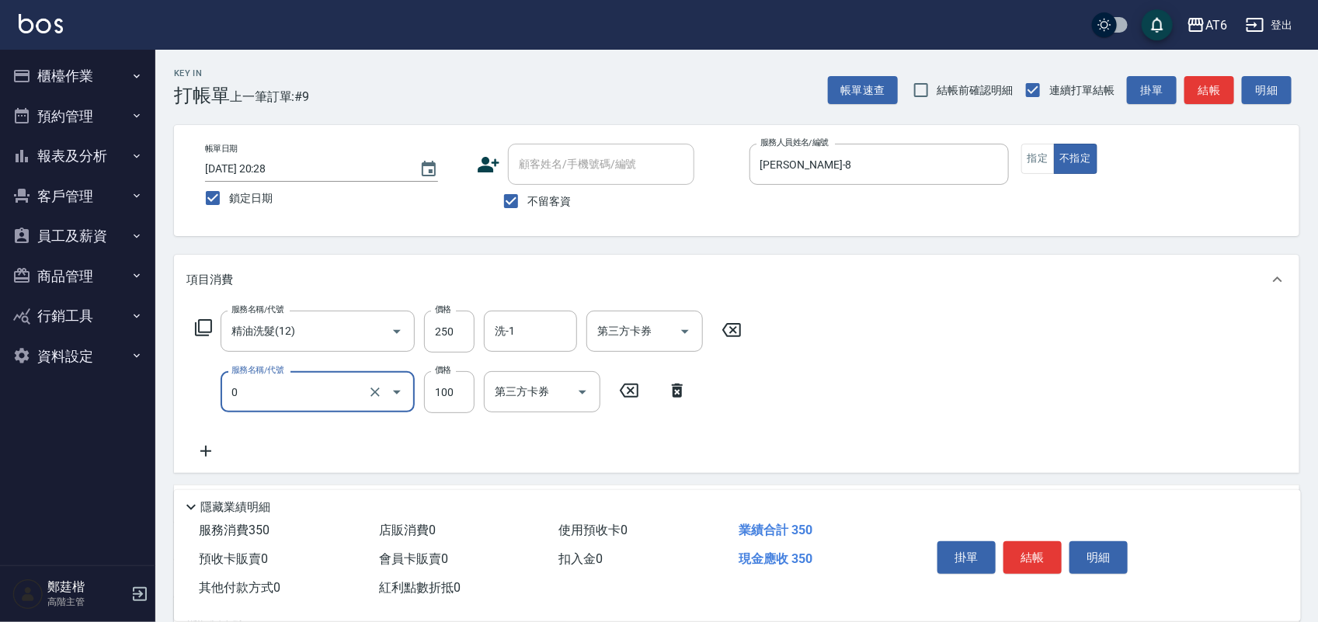
type input "剪髮(0)"
type input "130"
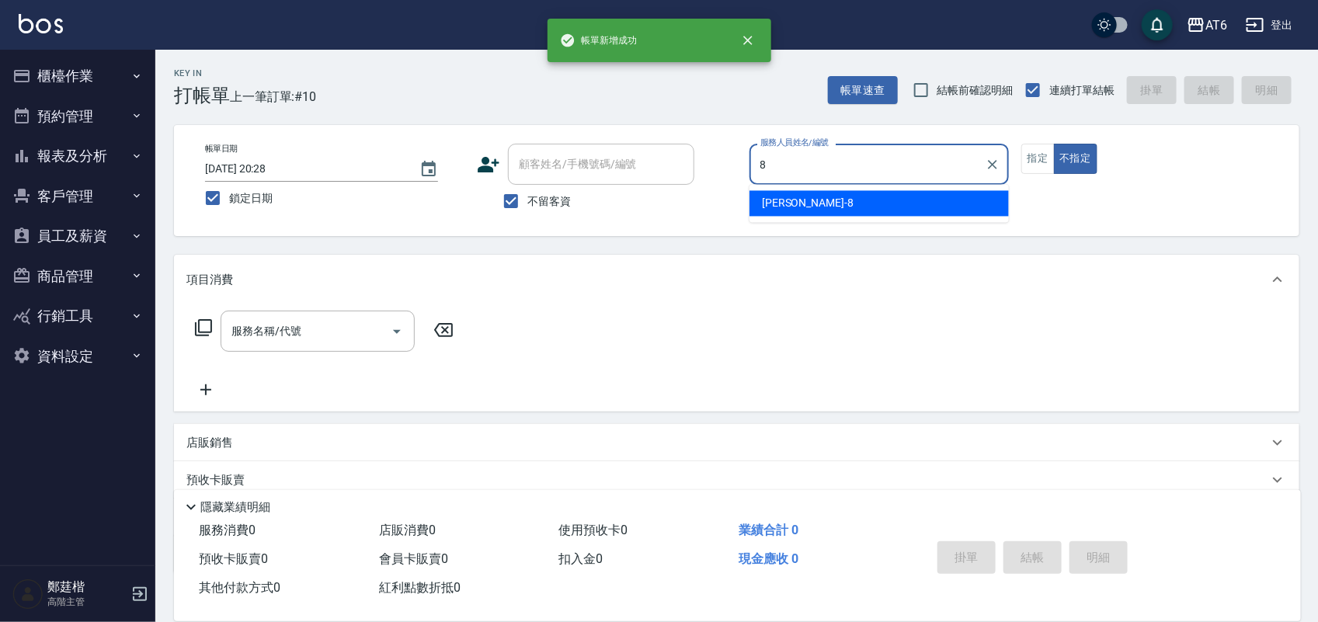
type input "[PERSON_NAME]-8"
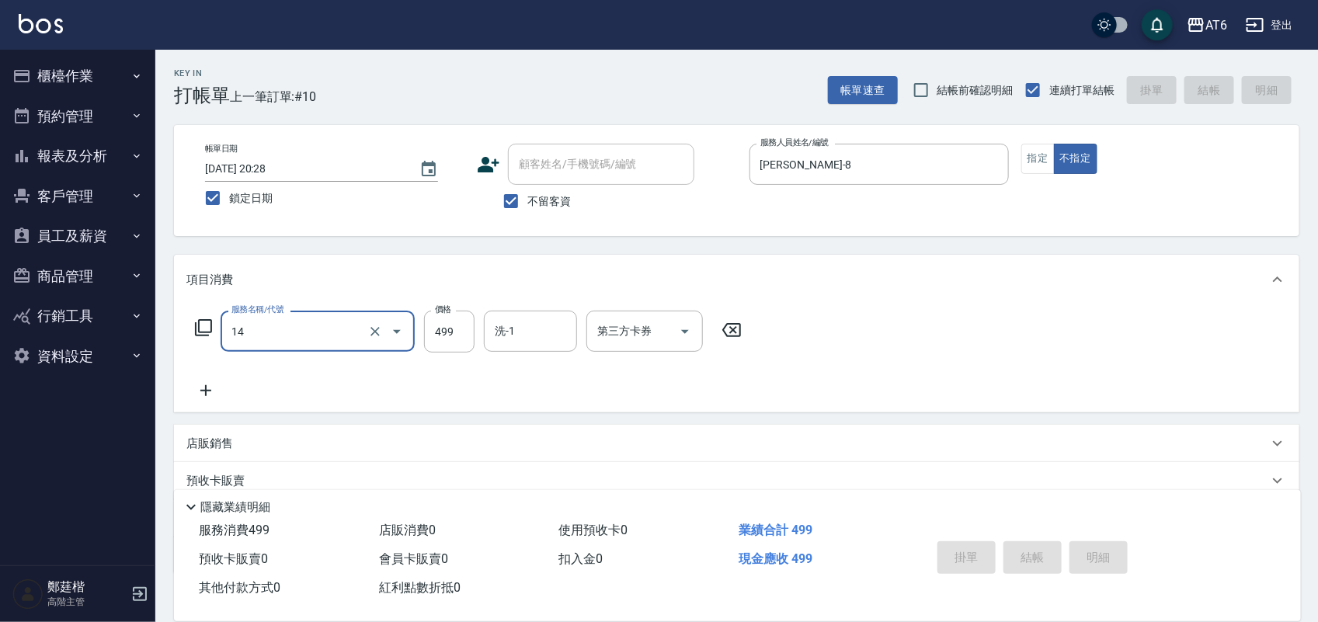
type input "14"
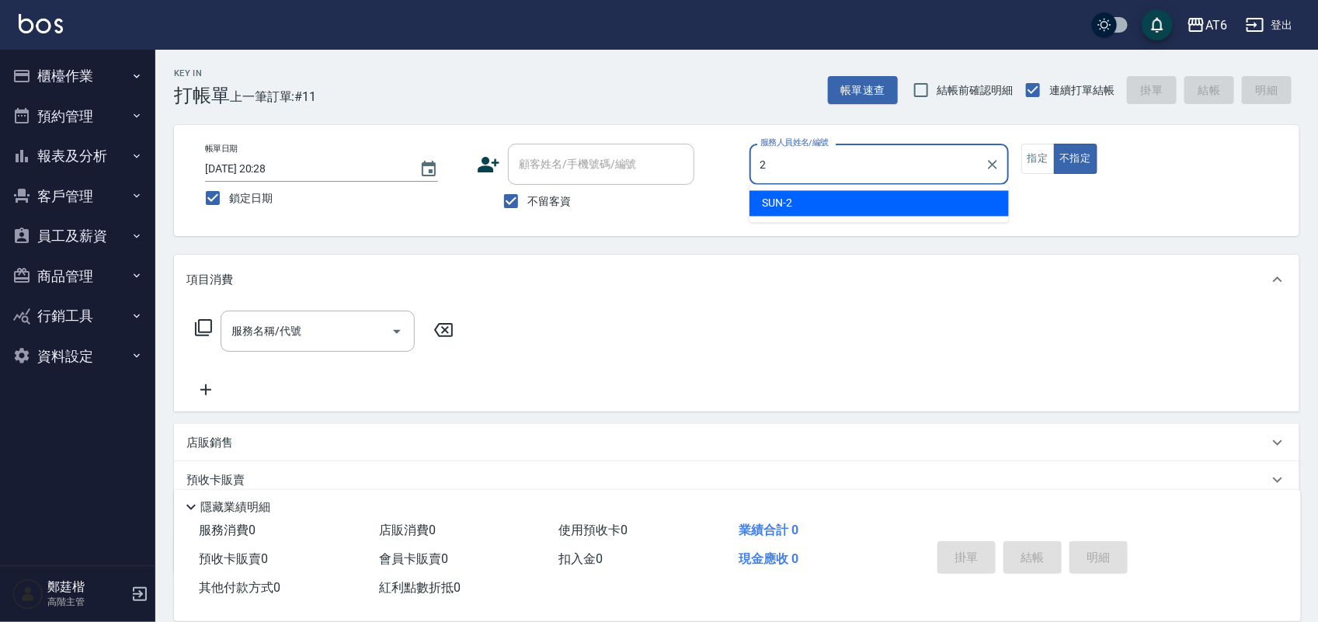
type input "SUN-2"
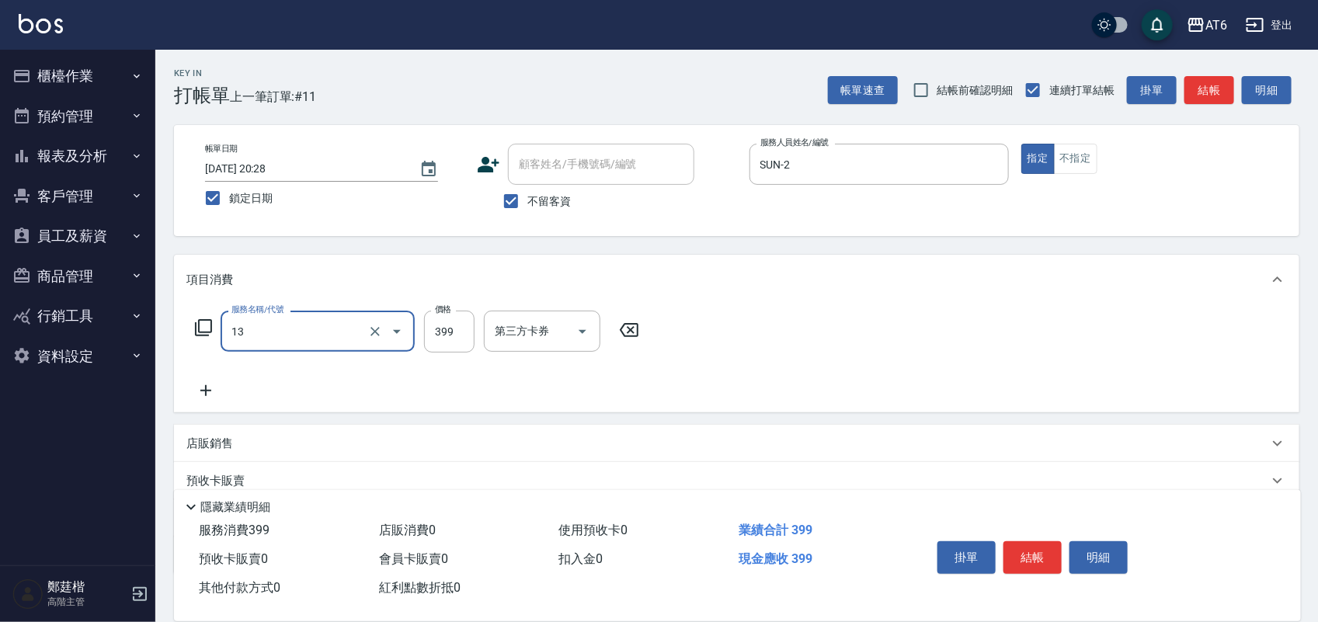
type input "海鹽洗(13)"
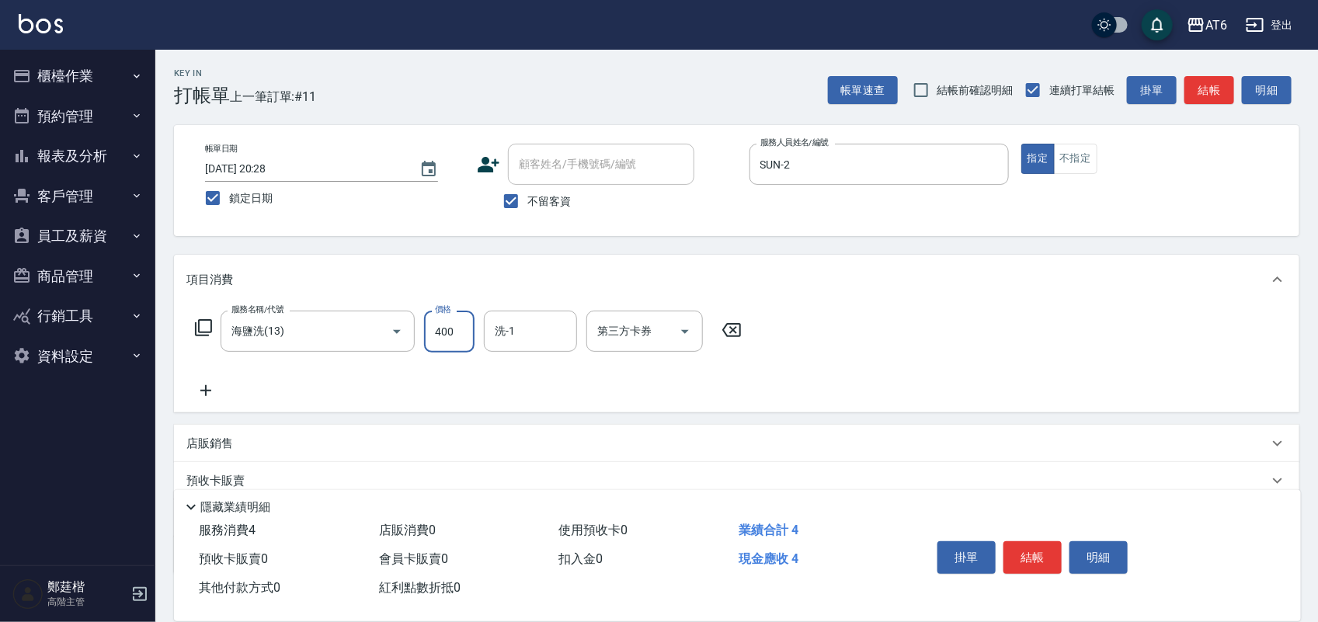
type input "400"
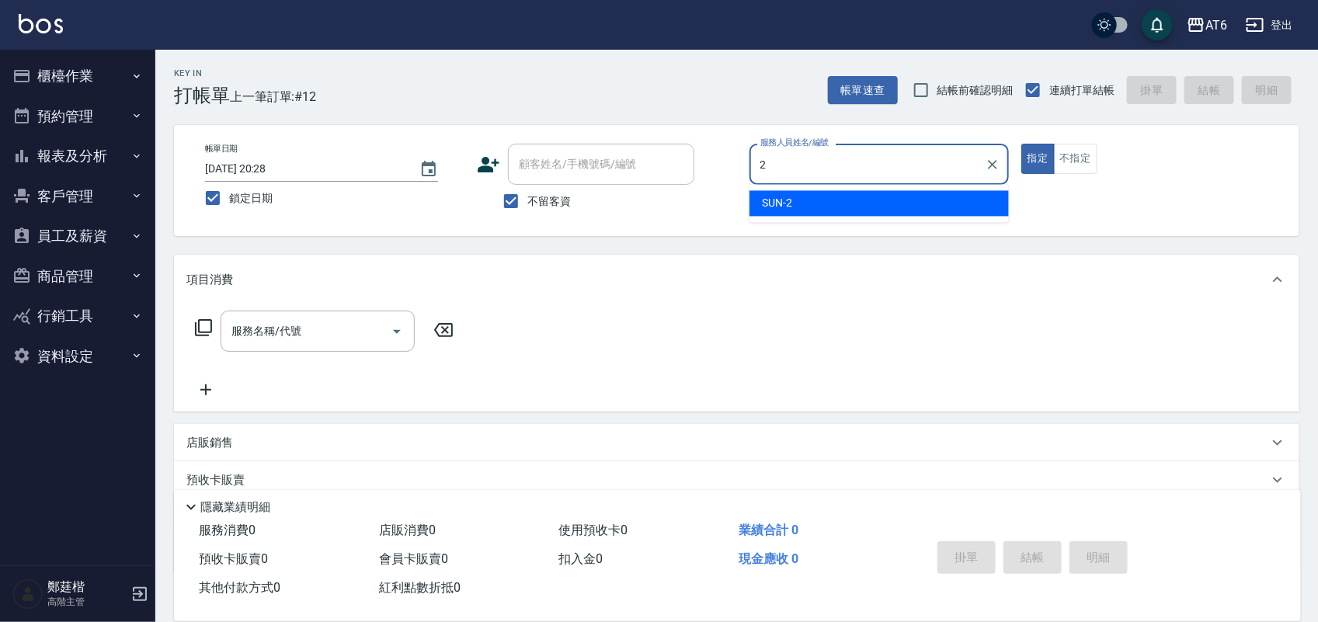
type input "SUN-2"
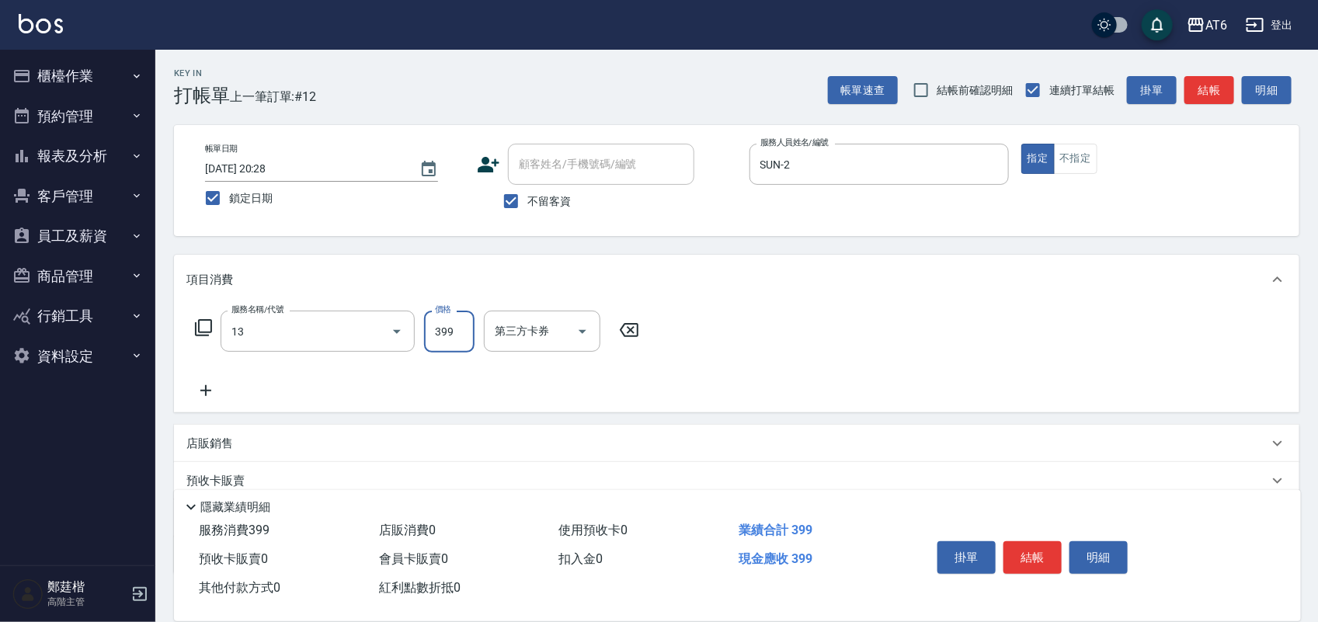
type input "海鹽洗(13)"
type input "400"
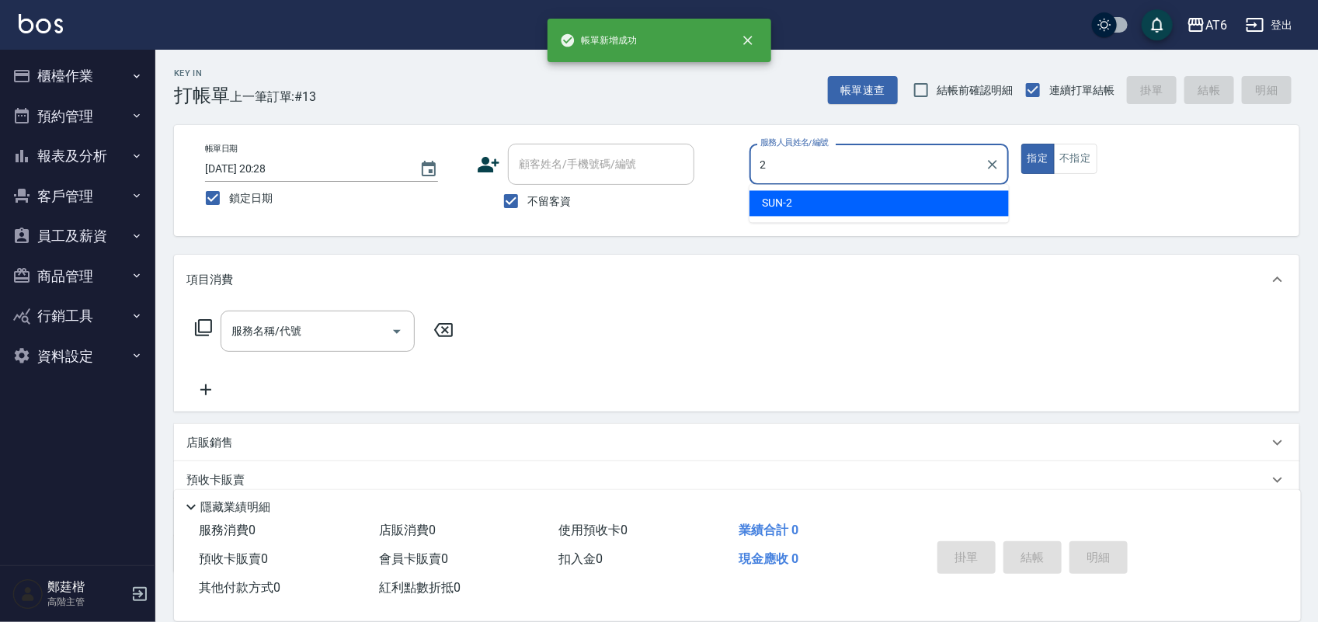
type input "SUN-2"
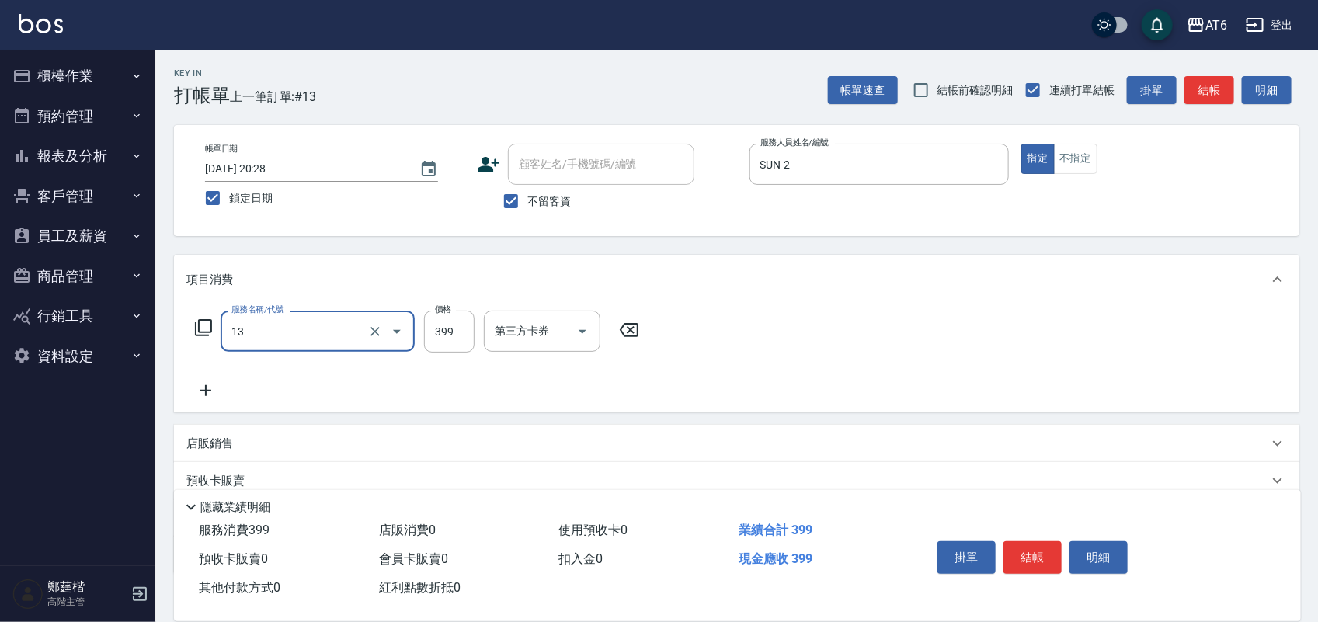
type input "海鹽洗(13)"
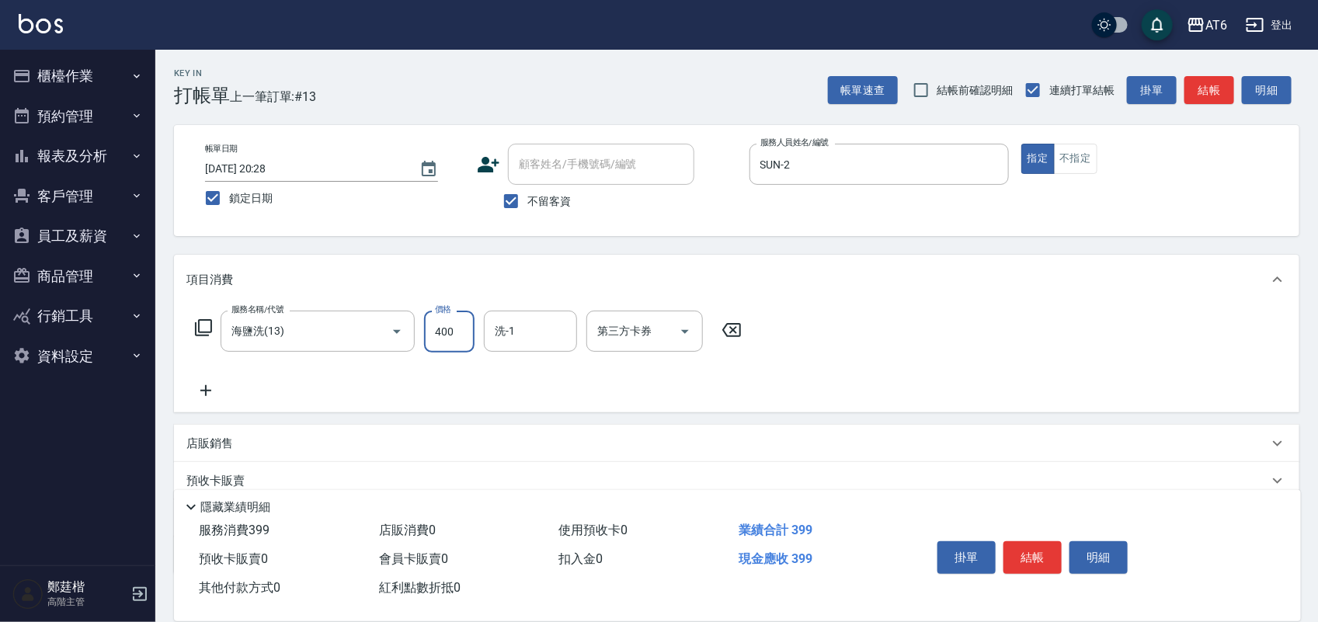
type input "400"
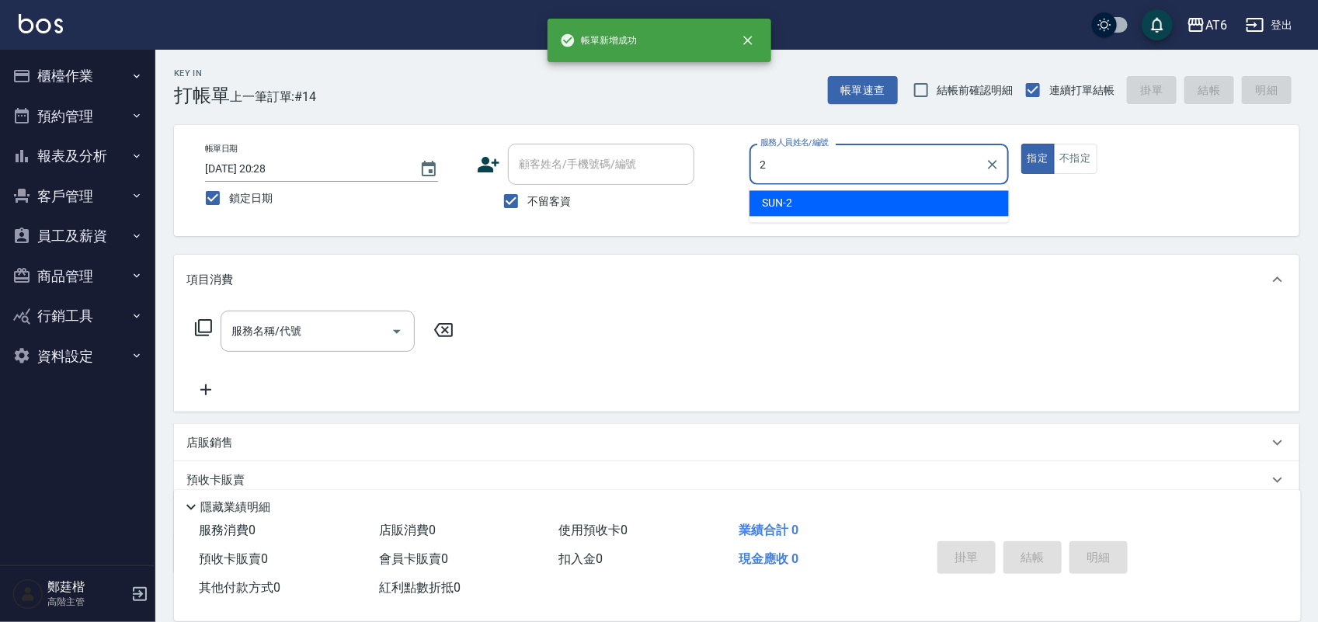
type input "SUN-2"
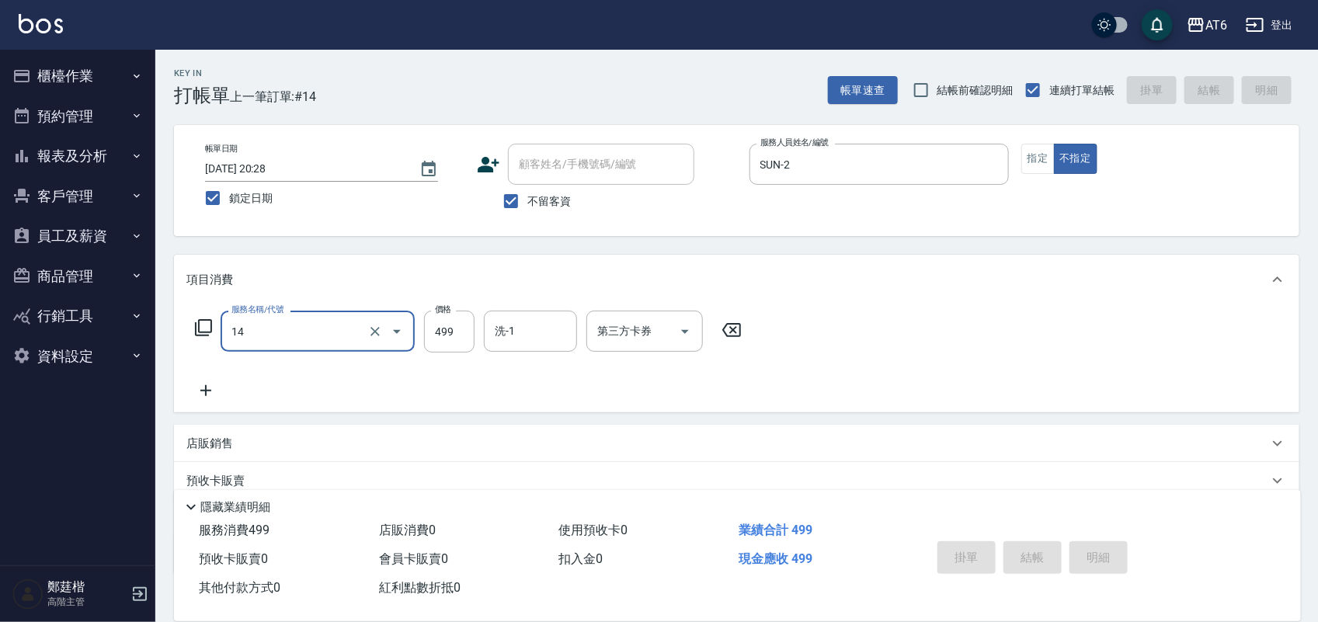
type input "14"
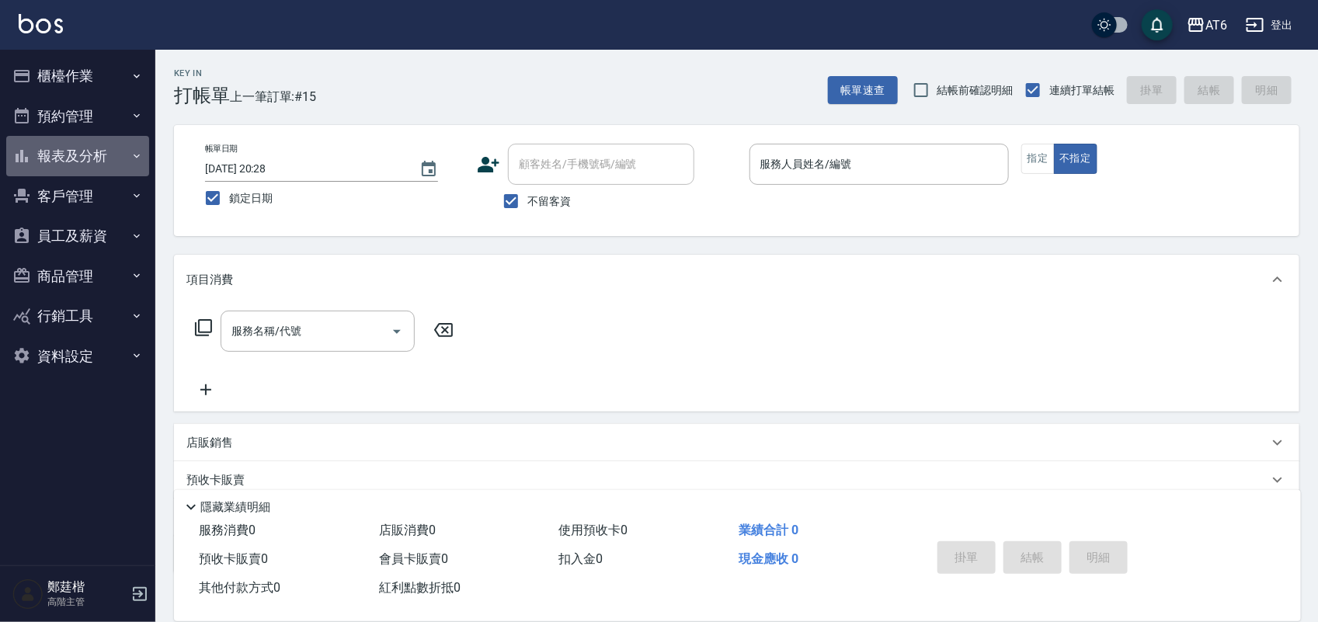
click at [91, 153] on button "報表及分析" at bounding box center [77, 156] width 143 height 40
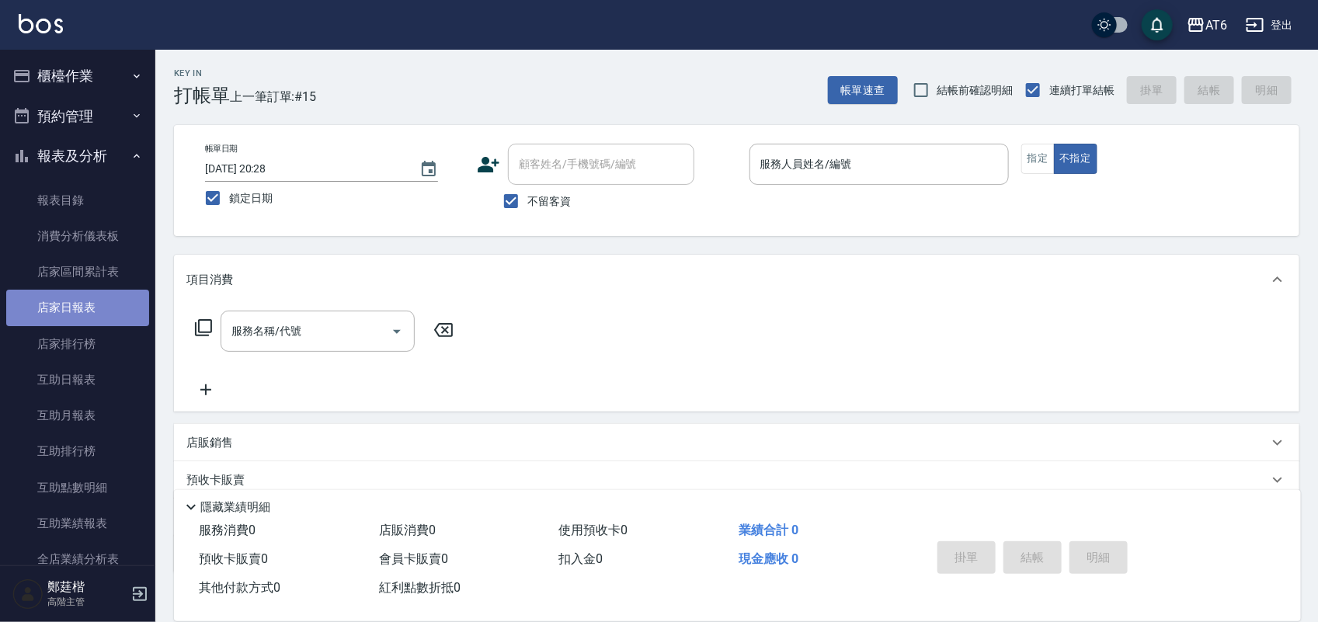
drag, startPoint x: 97, startPoint y: 323, endPoint x: 85, endPoint y: 307, distance: 20.0
click at [85, 307] on link "店家日報表" at bounding box center [77, 308] width 143 height 36
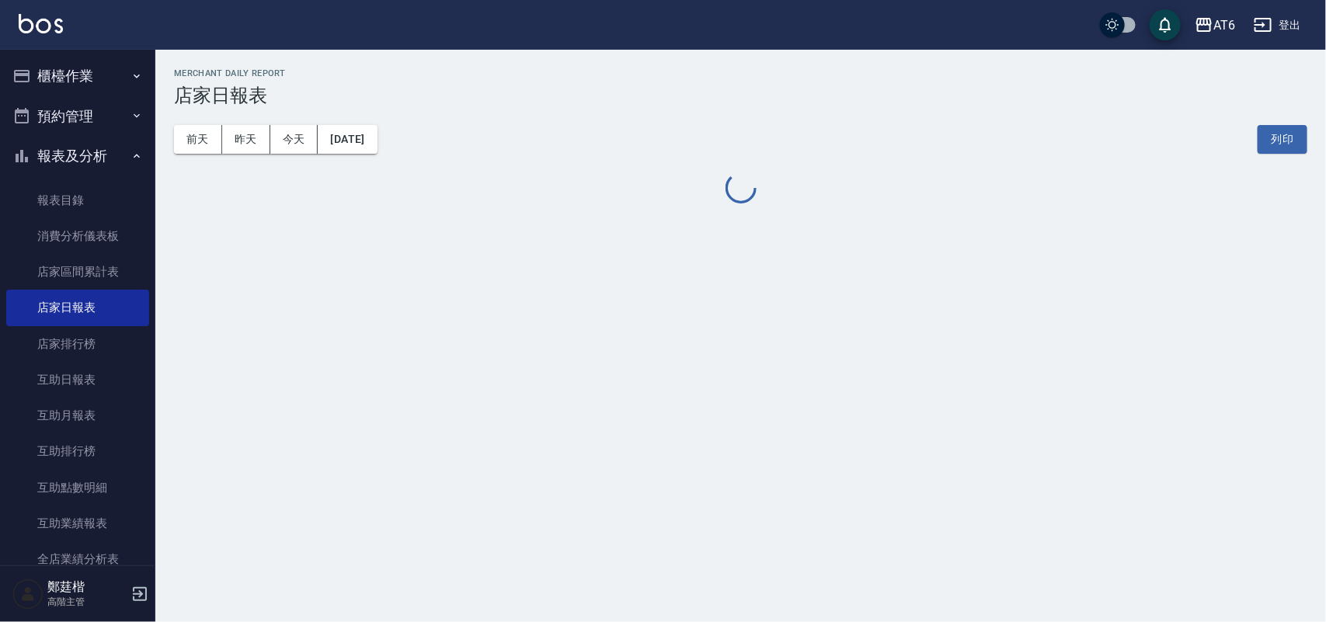
drag, startPoint x: 839, startPoint y: 28, endPoint x: 725, endPoint y: 27, distance: 114.9
click at [725, 27] on div "AT6 登出" at bounding box center [663, 25] width 1326 height 50
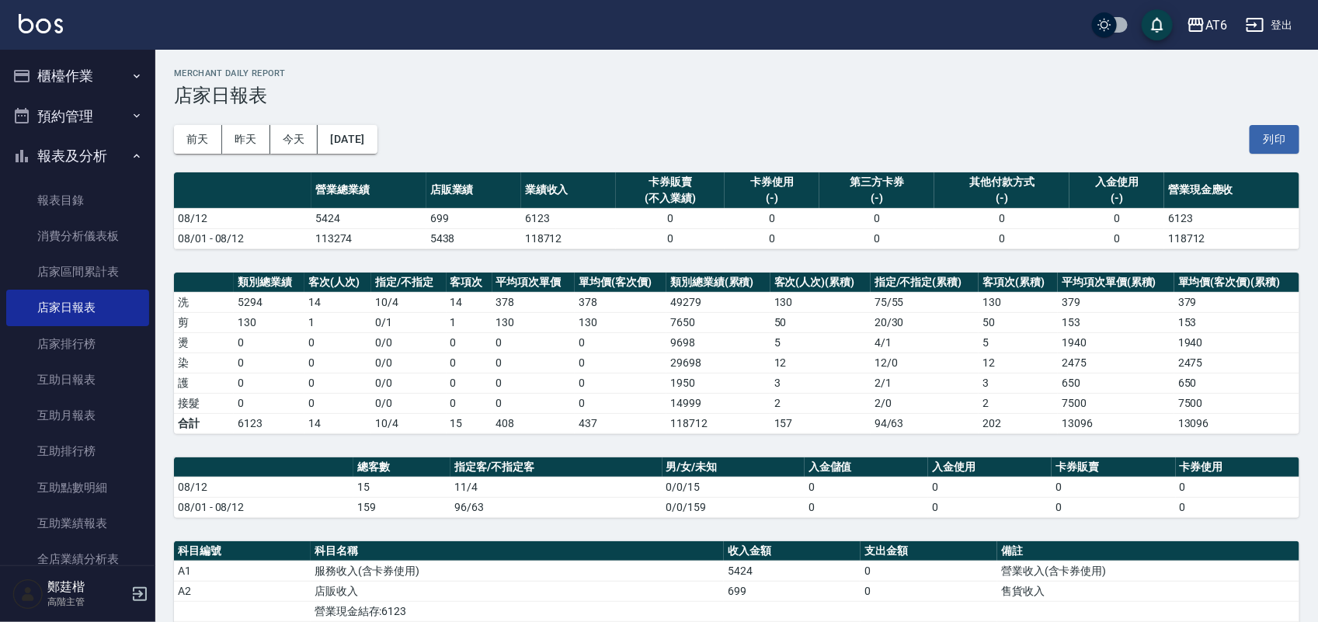
drag, startPoint x: 752, startPoint y: 32, endPoint x: 692, endPoint y: 18, distance: 61.4
click at [692, 18] on div "AT6 登出" at bounding box center [659, 25] width 1318 height 50
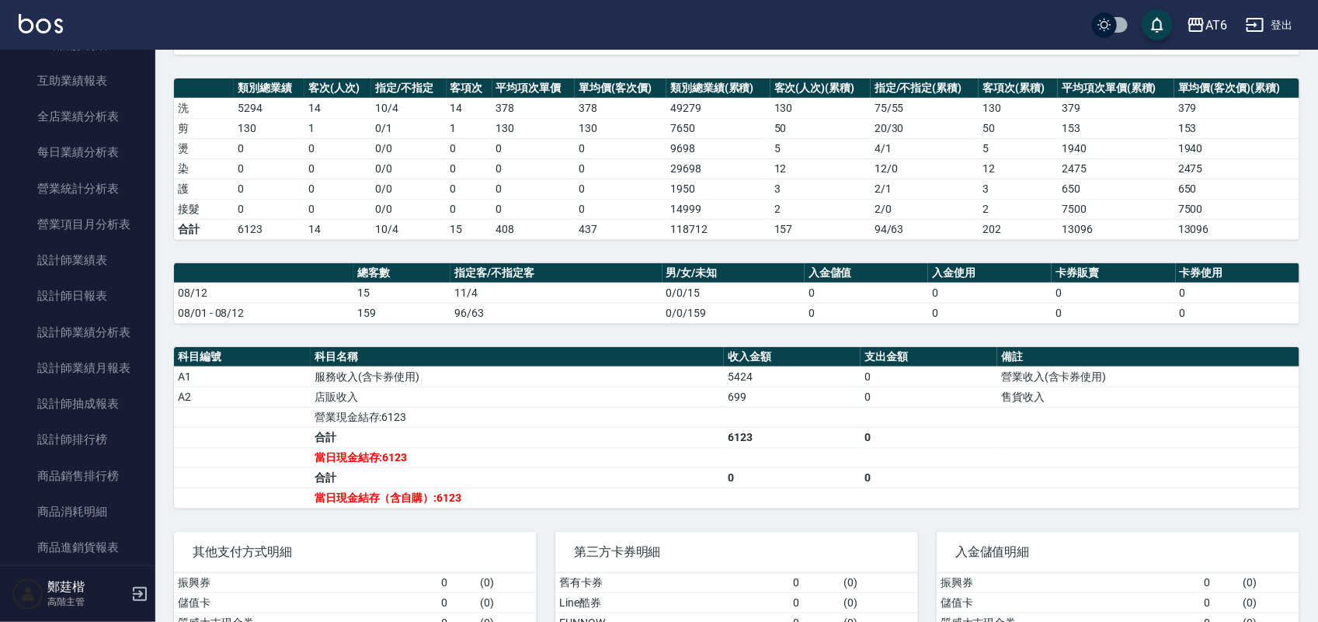
scroll to position [485, 0]
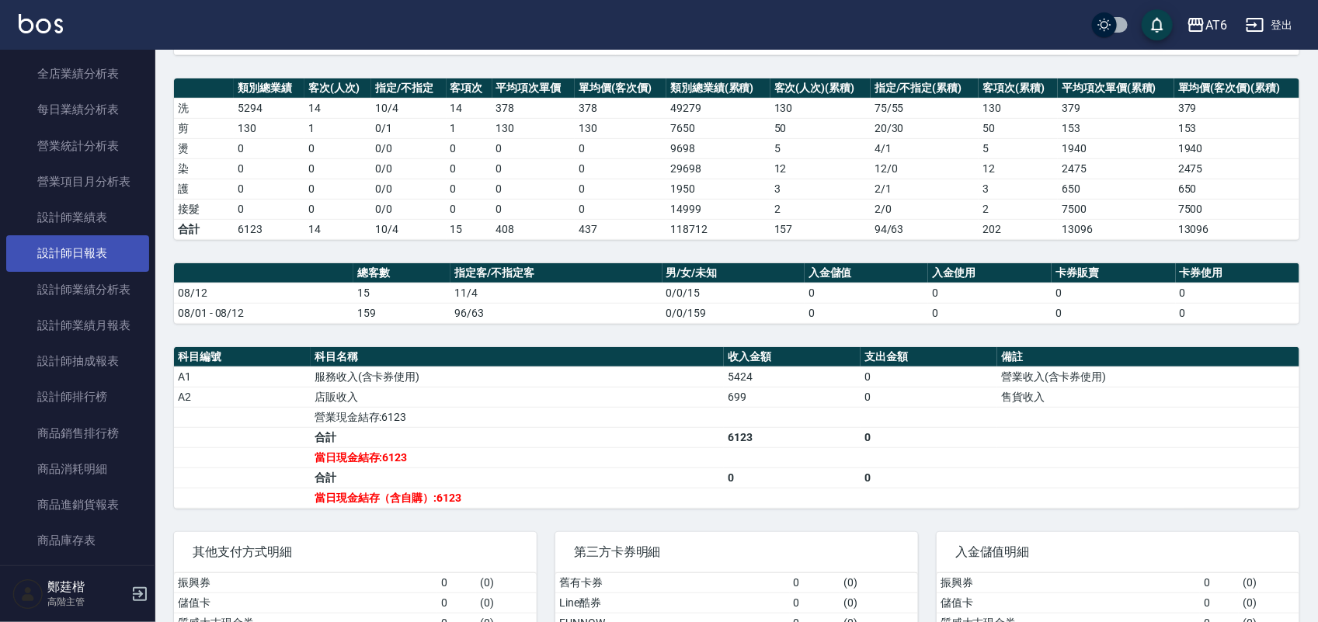
drag, startPoint x: 134, startPoint y: 234, endPoint x: 98, endPoint y: 252, distance: 41.0
click at [98, 237] on link "設計師日報表" at bounding box center [77, 253] width 143 height 36
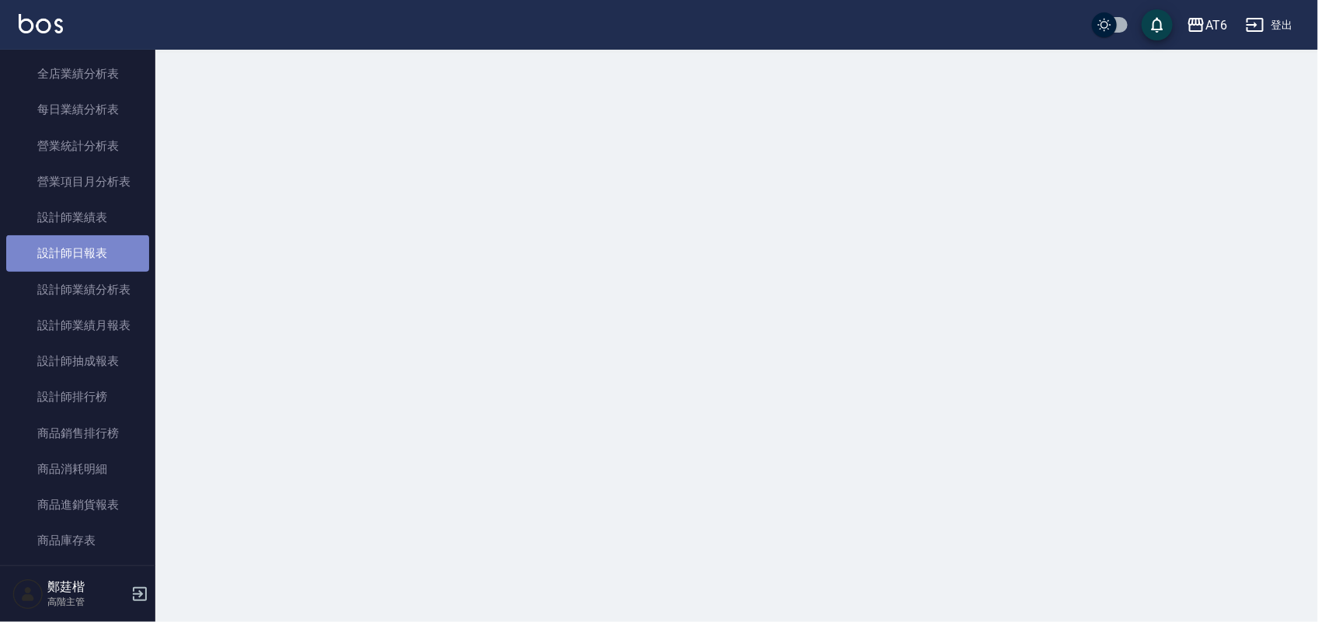
click at [98, 252] on link "設計師日報表" at bounding box center [77, 253] width 143 height 36
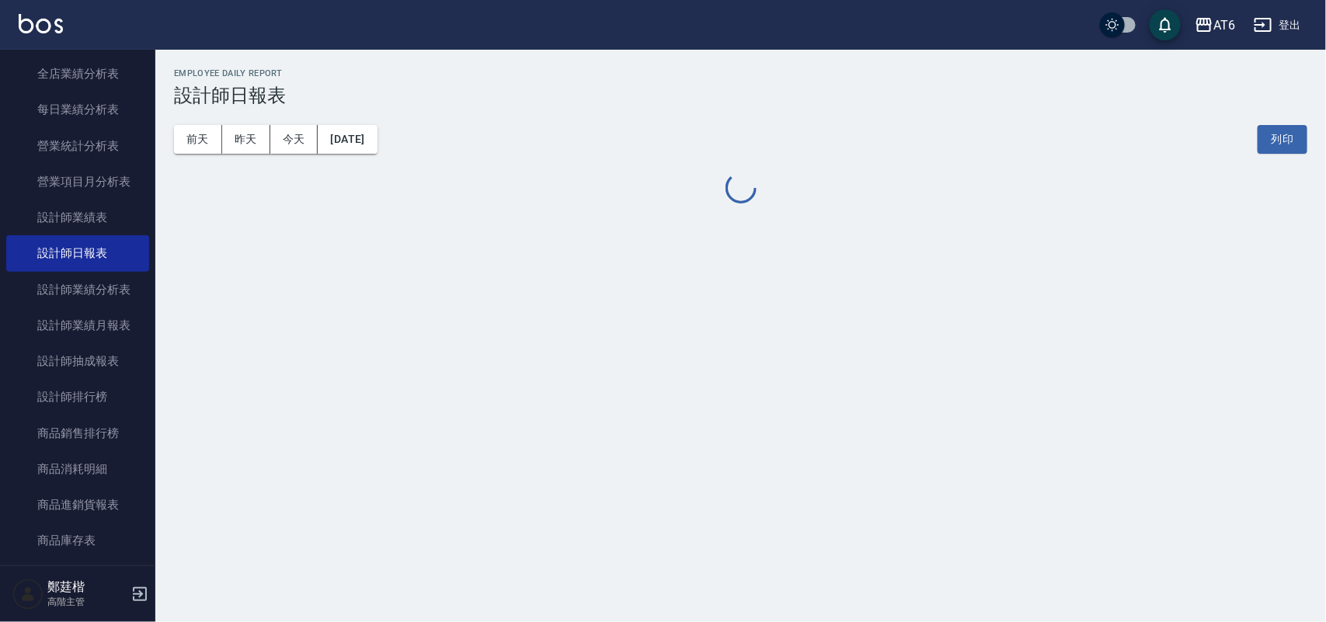
drag, startPoint x: 940, startPoint y: 37, endPoint x: 833, endPoint y: 44, distance: 108.2
click at [832, 36] on div "AT6 登出" at bounding box center [663, 25] width 1326 height 50
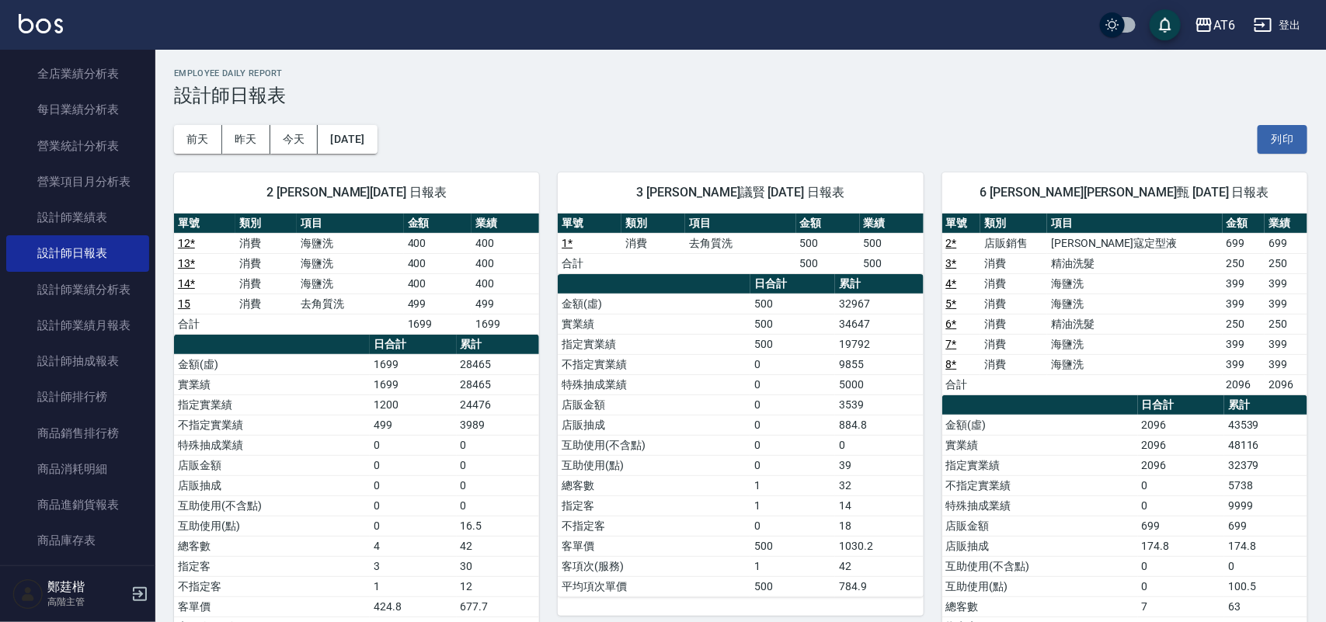
click at [767, 39] on div "AT6 登出" at bounding box center [663, 25] width 1326 height 50
click at [723, 48] on div "AT6 登出" at bounding box center [659, 25] width 1318 height 50
click at [909, 87] on h3 "設計師日報表" at bounding box center [736, 96] width 1125 height 22
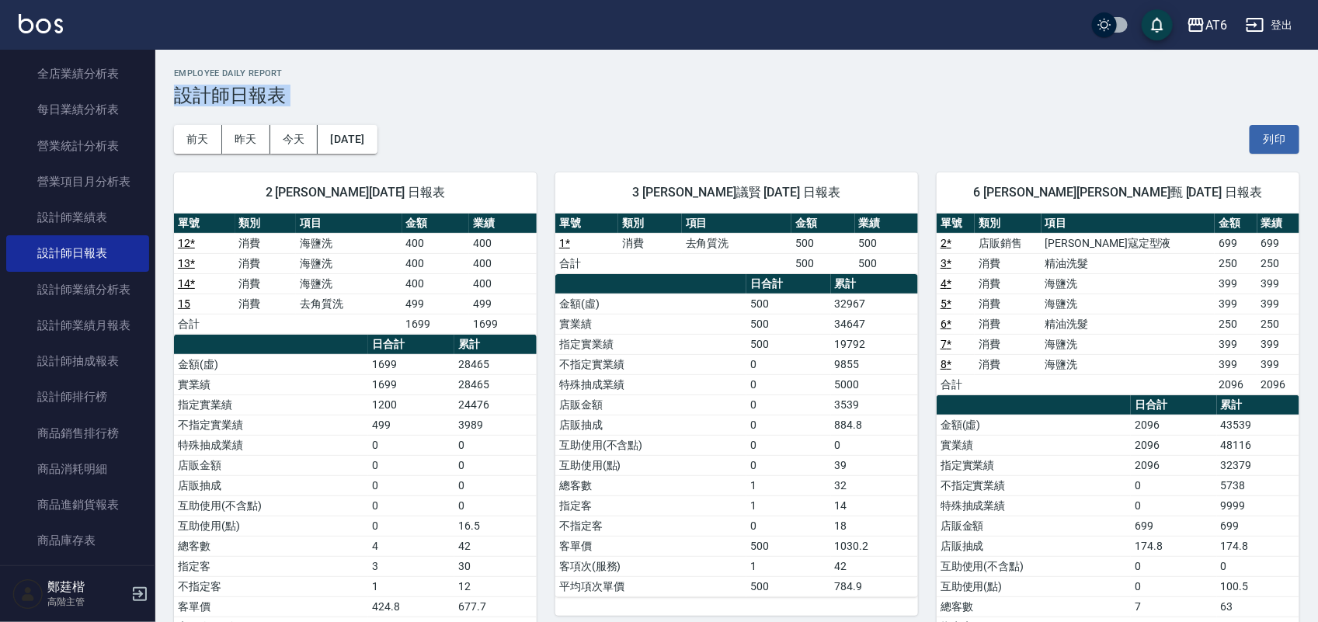
click at [909, 87] on h3 "設計師日報表" at bounding box center [736, 96] width 1125 height 22
click at [875, 106] on div "[DATE] [DATE] [DATE] [DATE] 列印" at bounding box center [736, 139] width 1125 height 66
drag, startPoint x: 875, startPoint y: 106, endPoint x: 831, endPoint y: 103, distance: 44.4
click at [831, 103] on h3 "設計師日報表" at bounding box center [736, 96] width 1125 height 22
drag, startPoint x: 804, startPoint y: 114, endPoint x: 583, endPoint y: 89, distance: 221.9
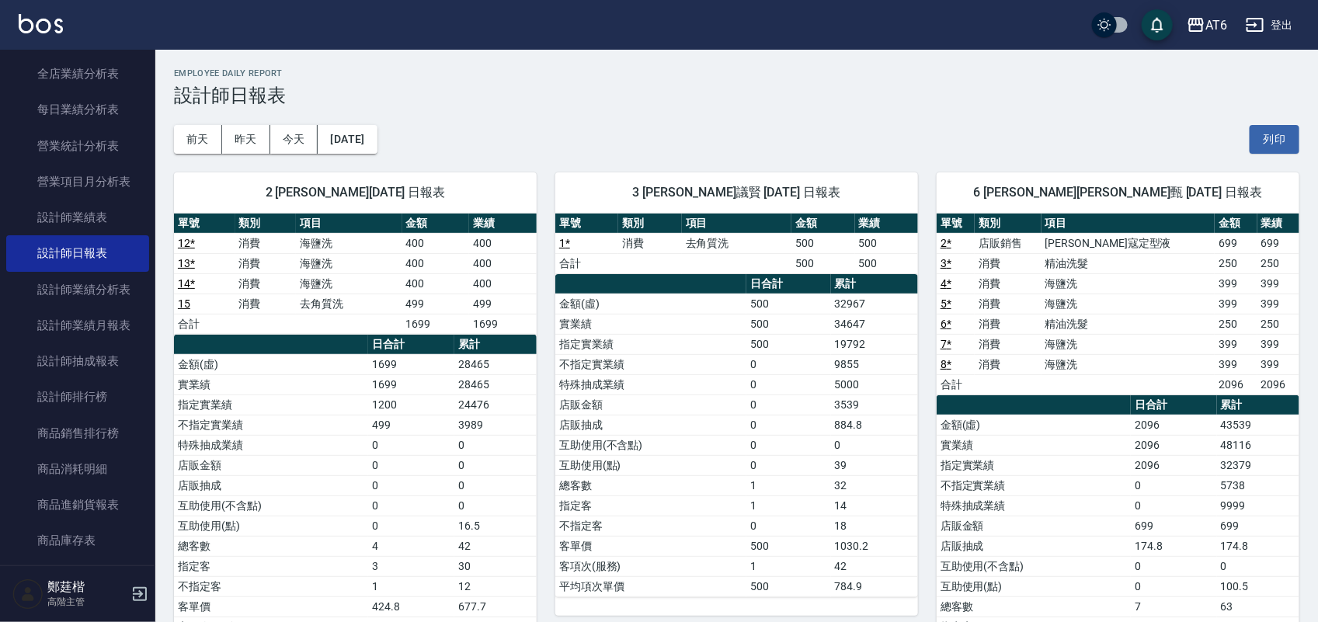
click at [583, 89] on h3 "設計師日報表" at bounding box center [736, 96] width 1125 height 22
click at [256, 148] on button "昨天" at bounding box center [246, 139] width 48 height 29
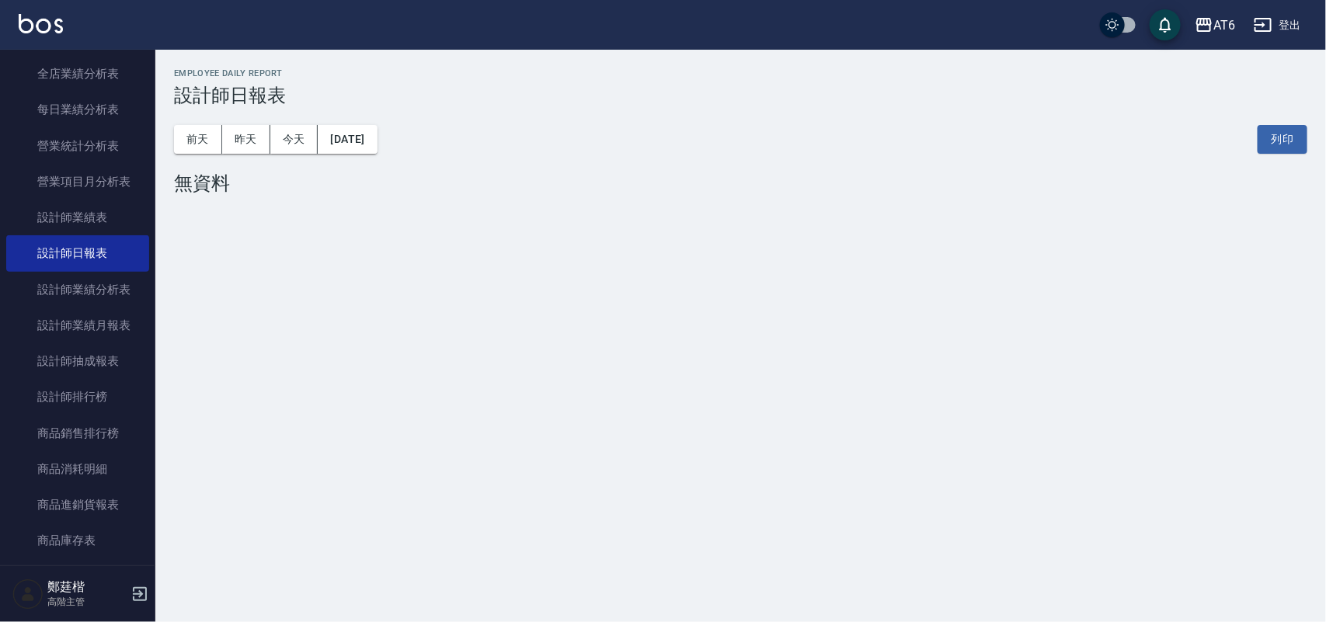
click at [416, 144] on div "[DATE] [DATE] [DATE] [DATE] 列印" at bounding box center [740, 139] width 1133 height 66
click at [377, 144] on button "[DATE]" at bounding box center [347, 139] width 59 height 29
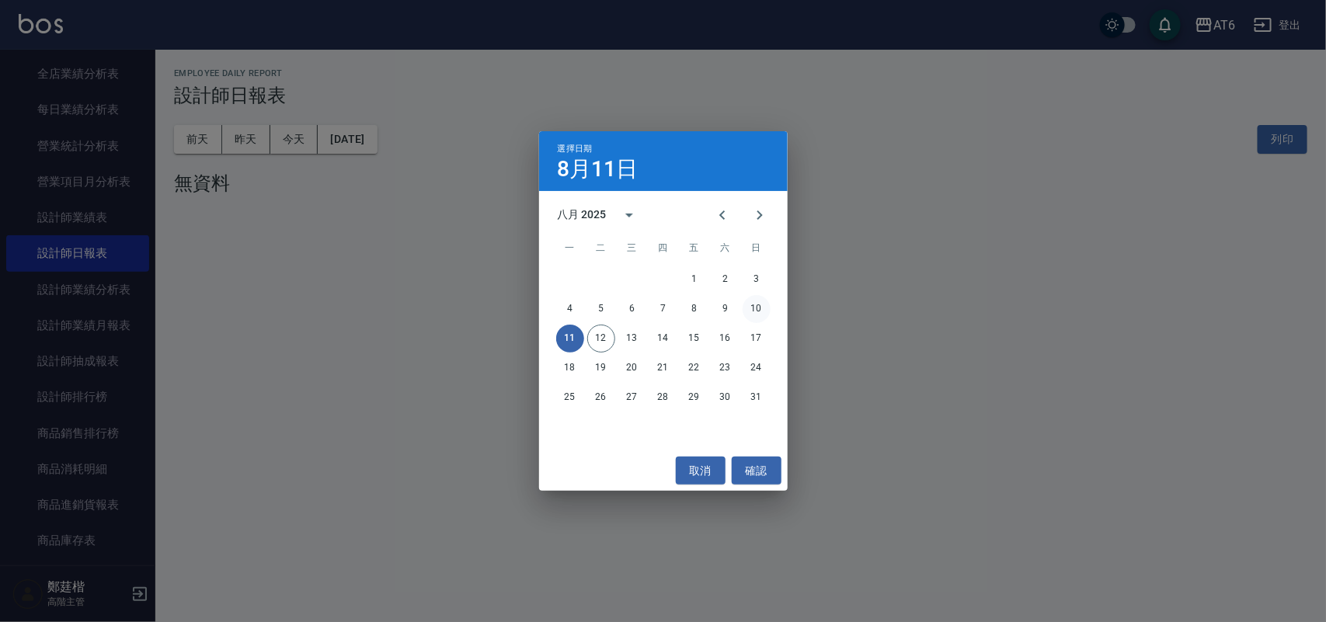
click at [766, 308] on button "10" at bounding box center [756, 309] width 28 height 28
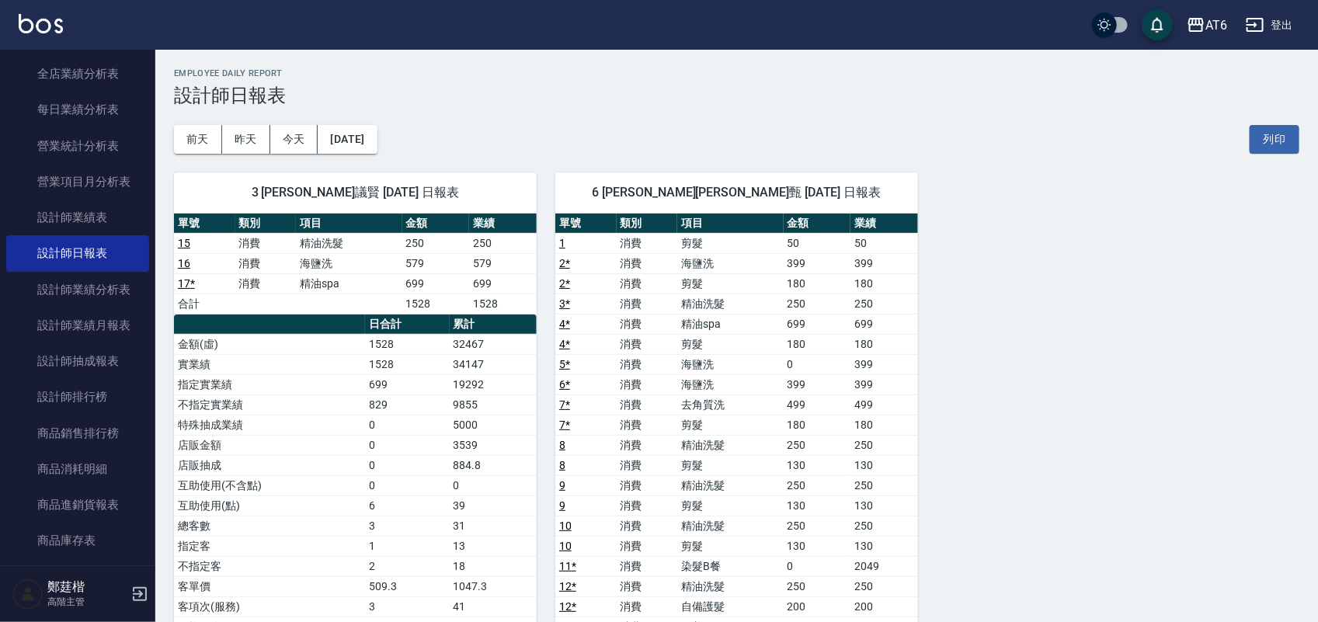
drag, startPoint x: 722, startPoint y: 96, endPoint x: 639, endPoint y: 113, distance: 85.0
click at [639, 113] on div "[DATE] [DATE] [DATE] [DATE] 列印" at bounding box center [736, 139] width 1125 height 66
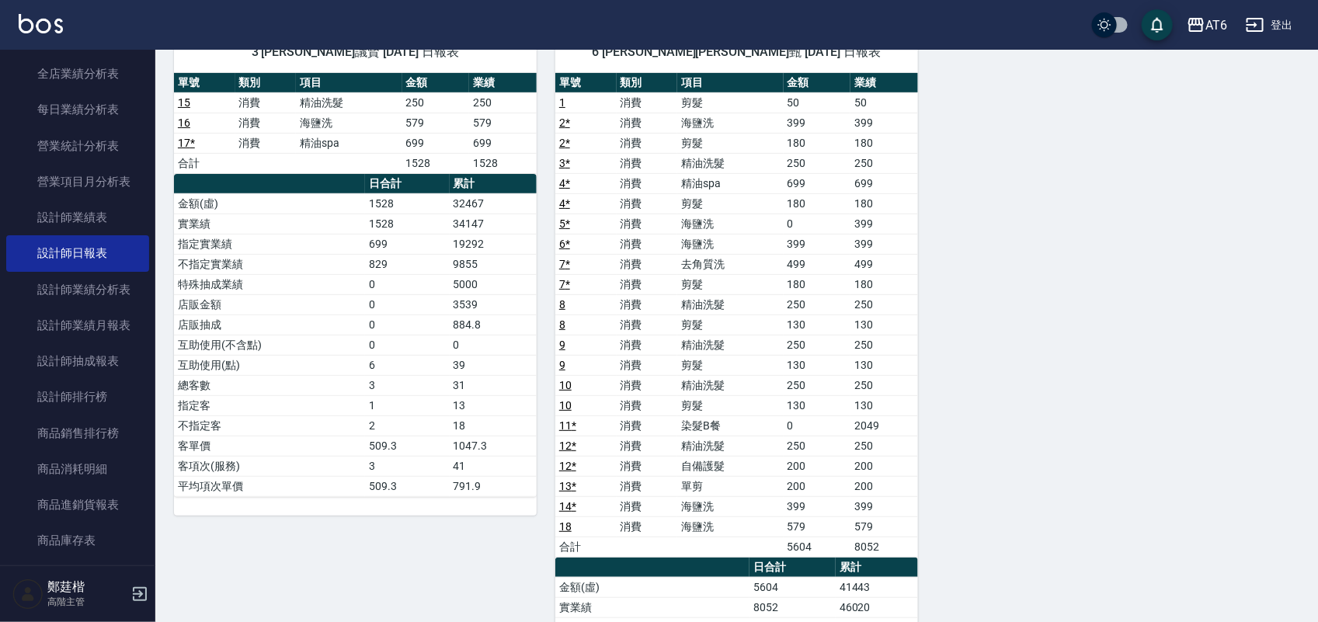
scroll to position [97, 0]
